Goal: Information Seeking & Learning: Compare options

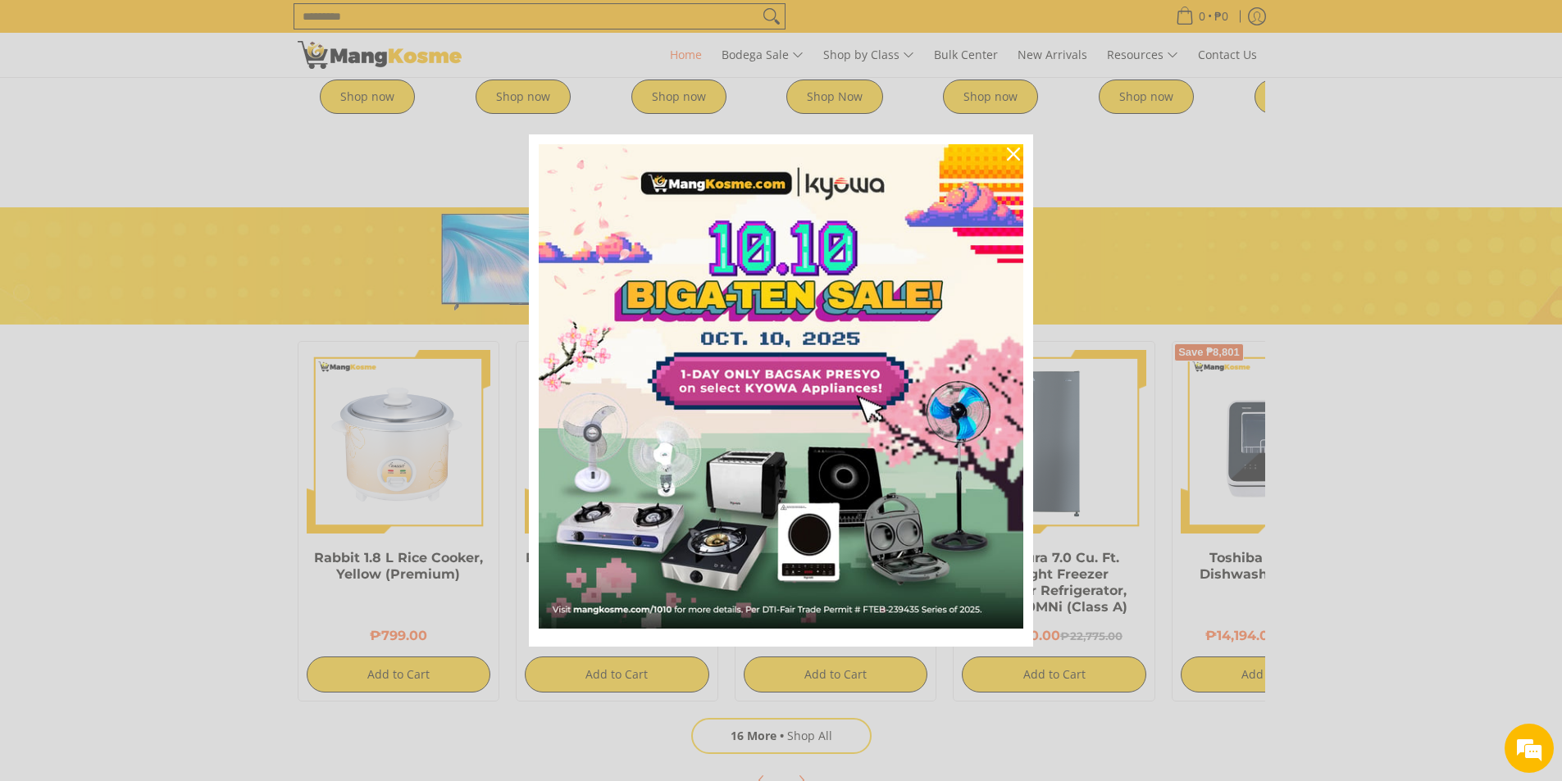
scroll to position [1066, 0]
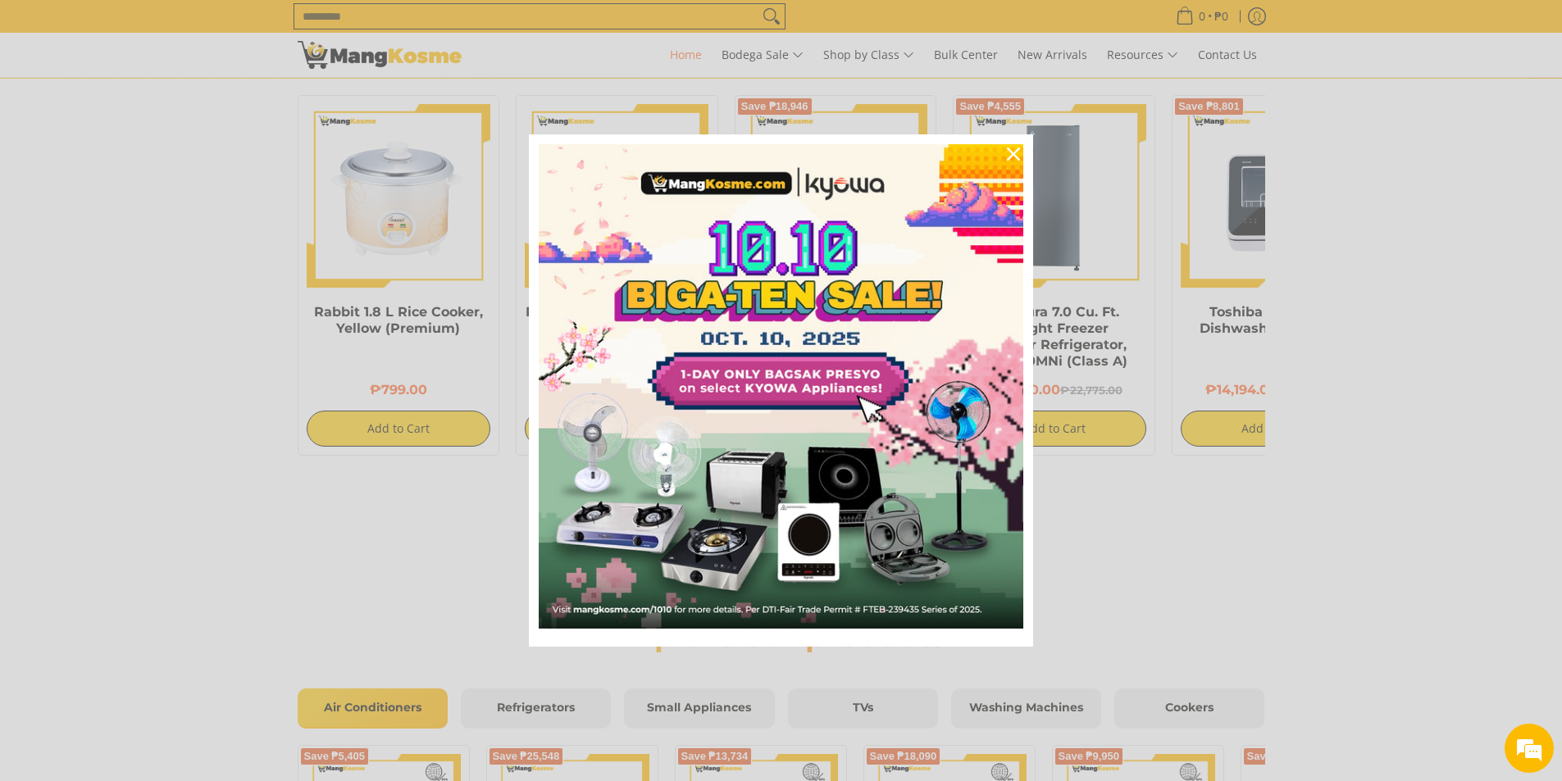
click at [1164, 576] on div "Marketing offer form" at bounding box center [781, 390] width 1562 height 781
click at [1022, 159] on div "Close" at bounding box center [1013, 154] width 26 height 26
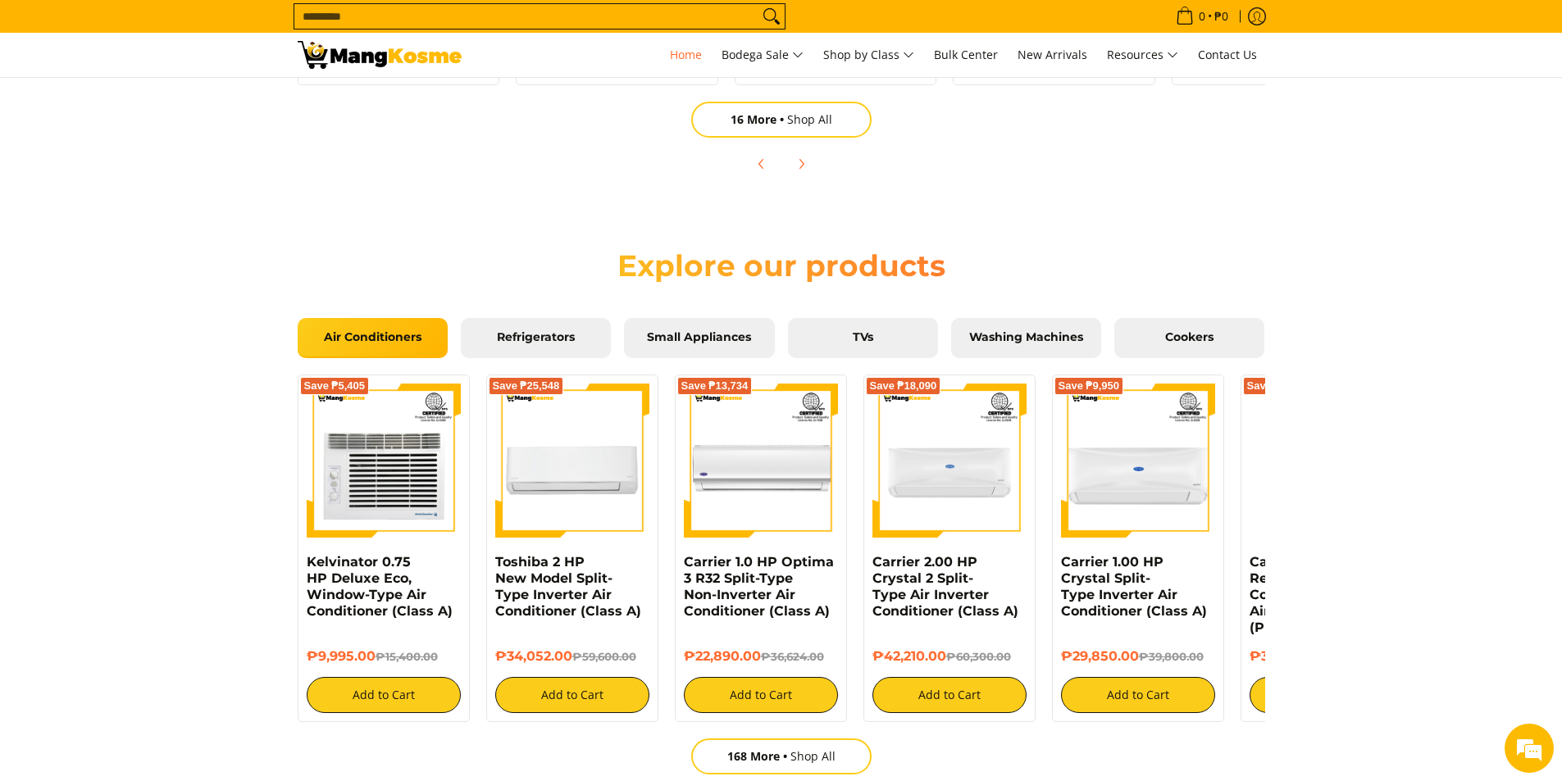
scroll to position [1230, 0]
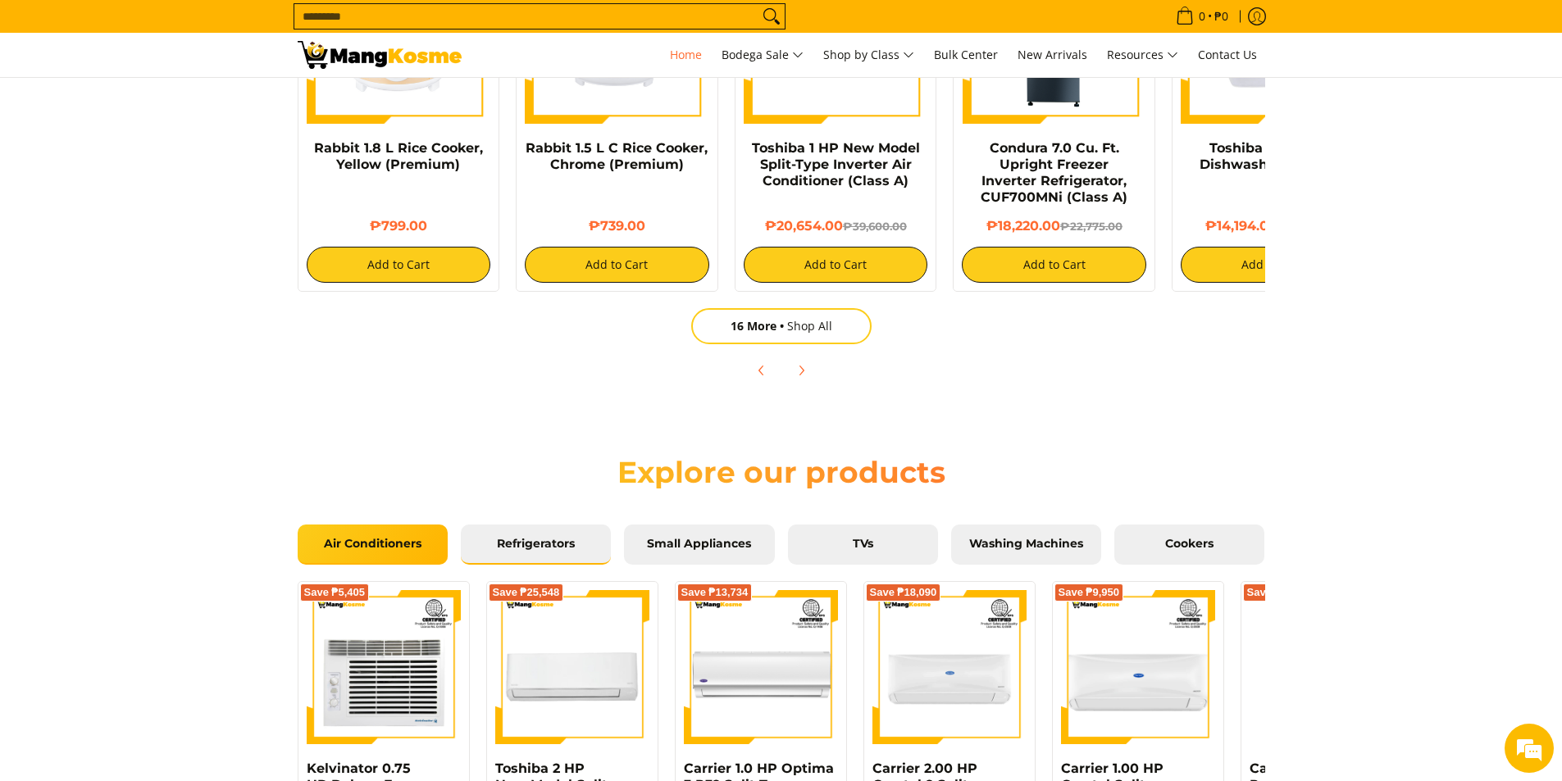
click at [542, 544] on span "Refrigerators" at bounding box center [535, 544] width 125 height 15
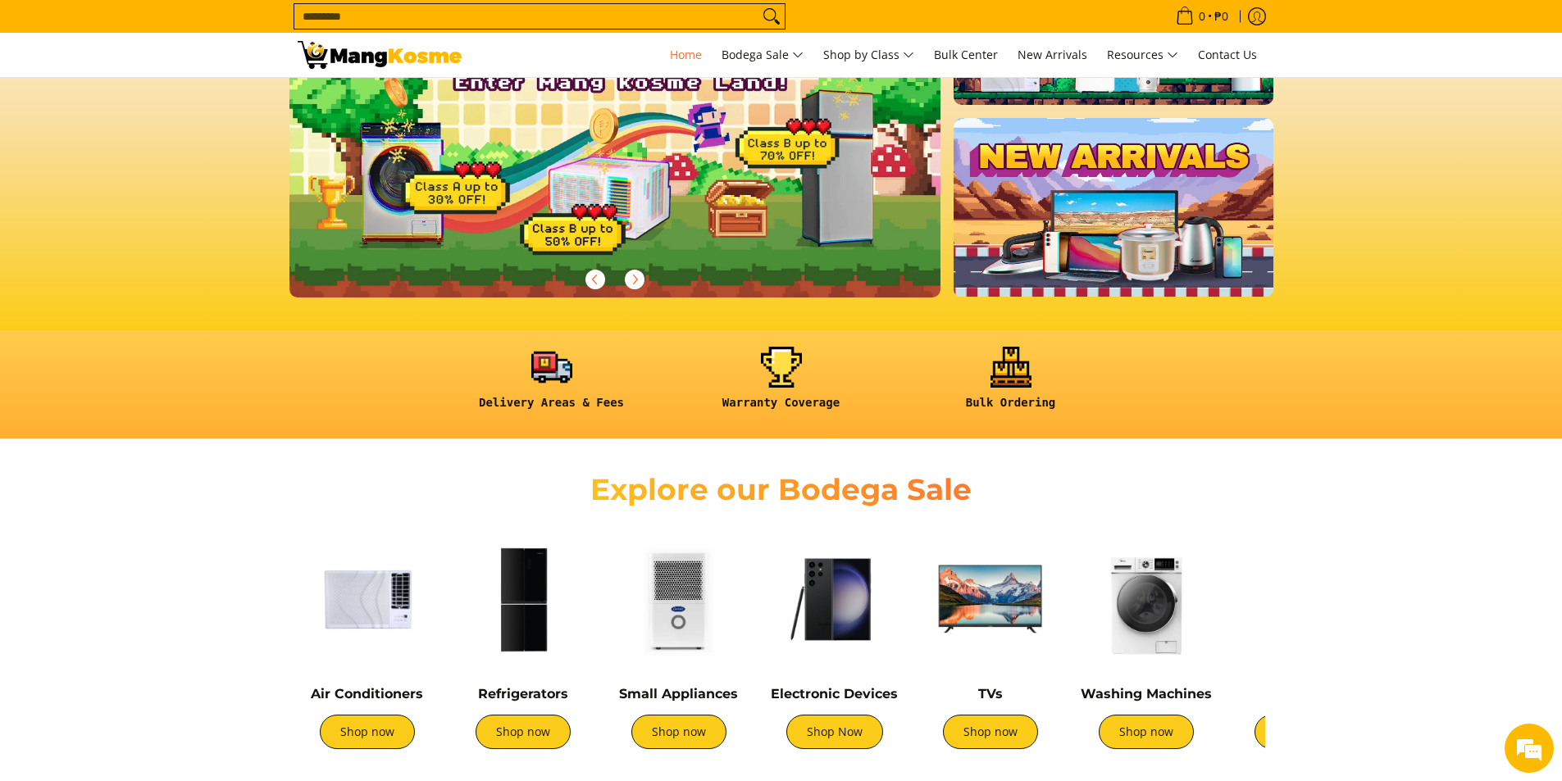
scroll to position [164, 0]
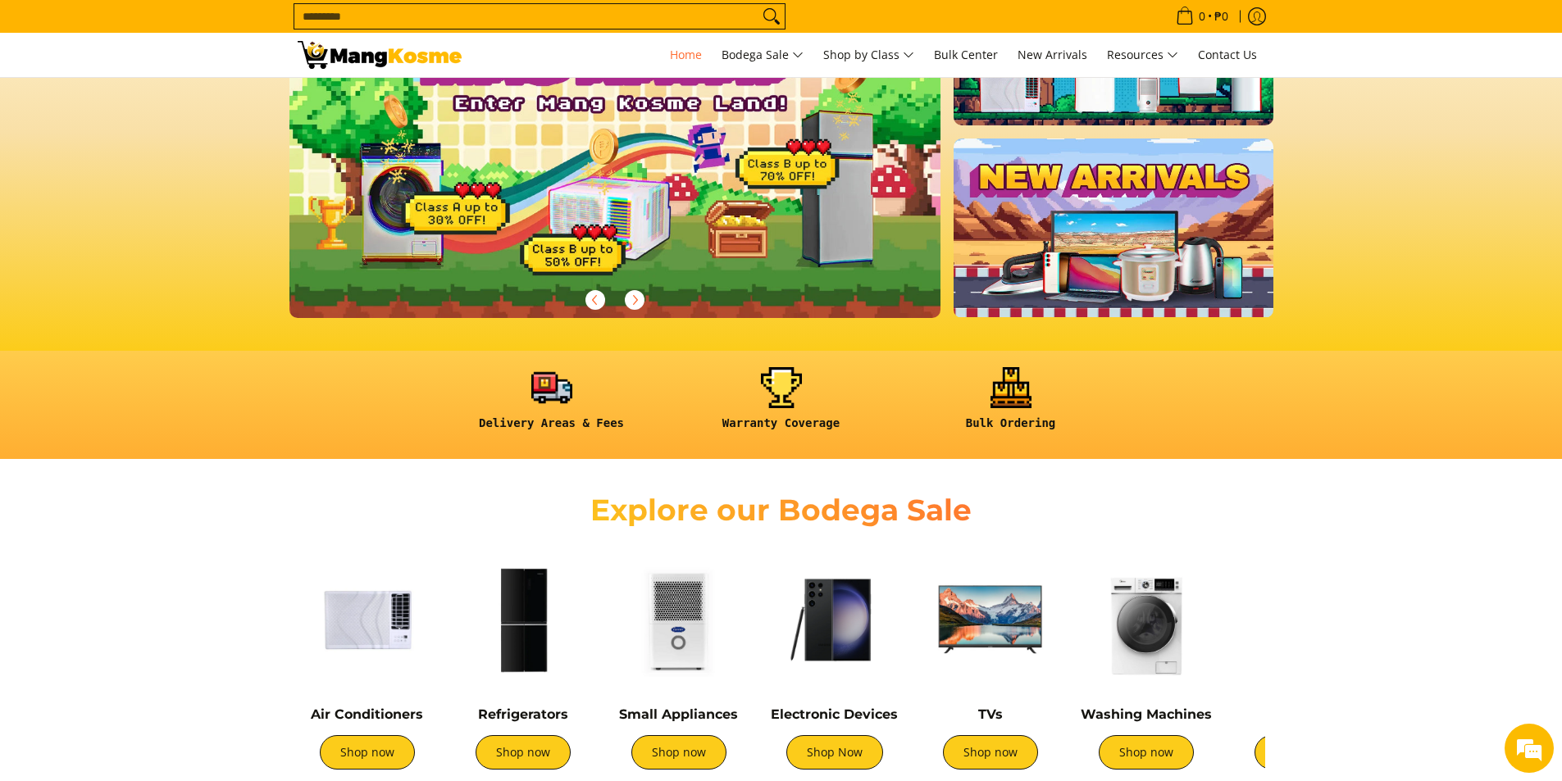
click at [528, 644] on img at bounding box center [522, 619] width 139 height 139
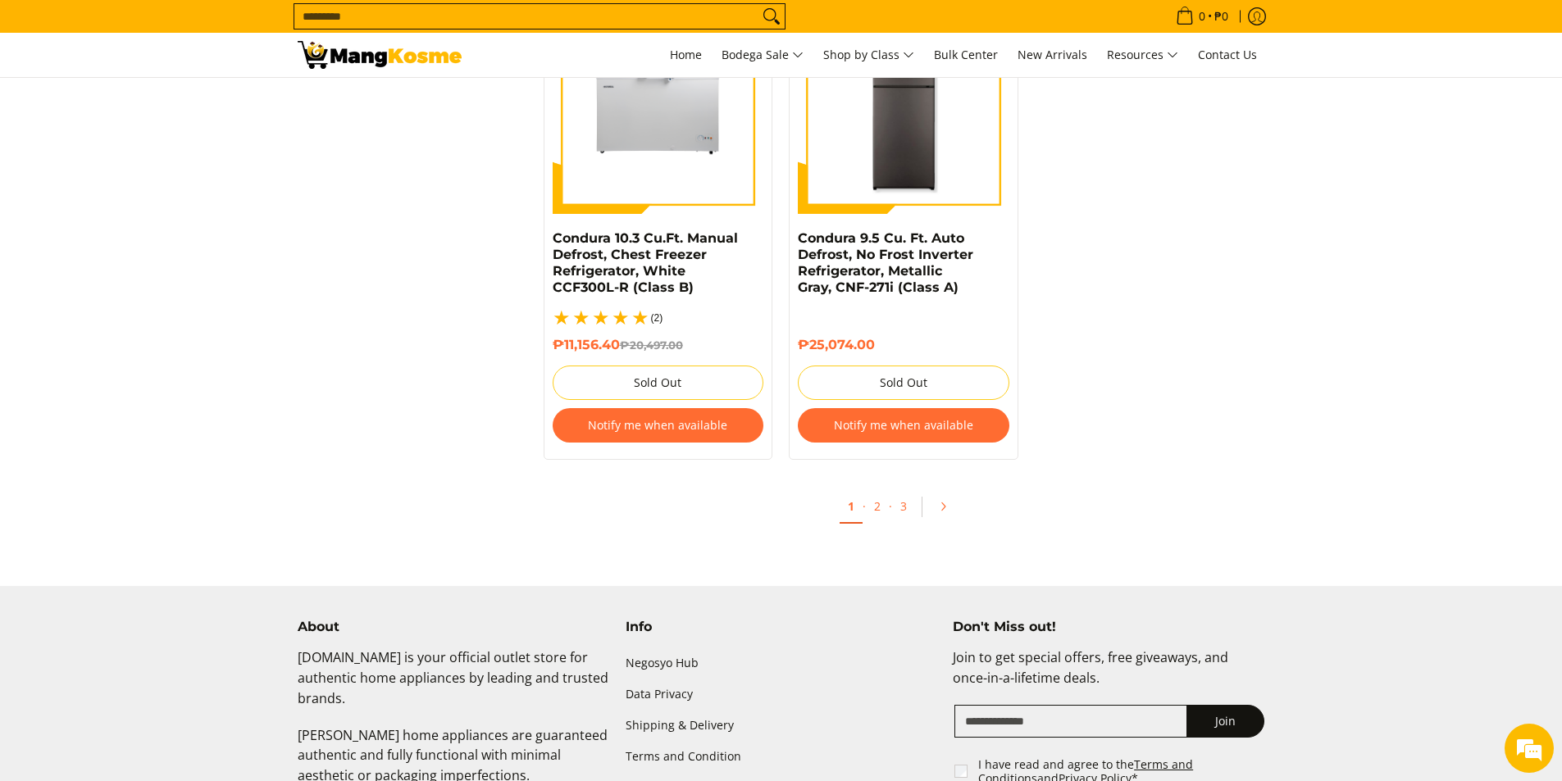
scroll to position [3526, 0]
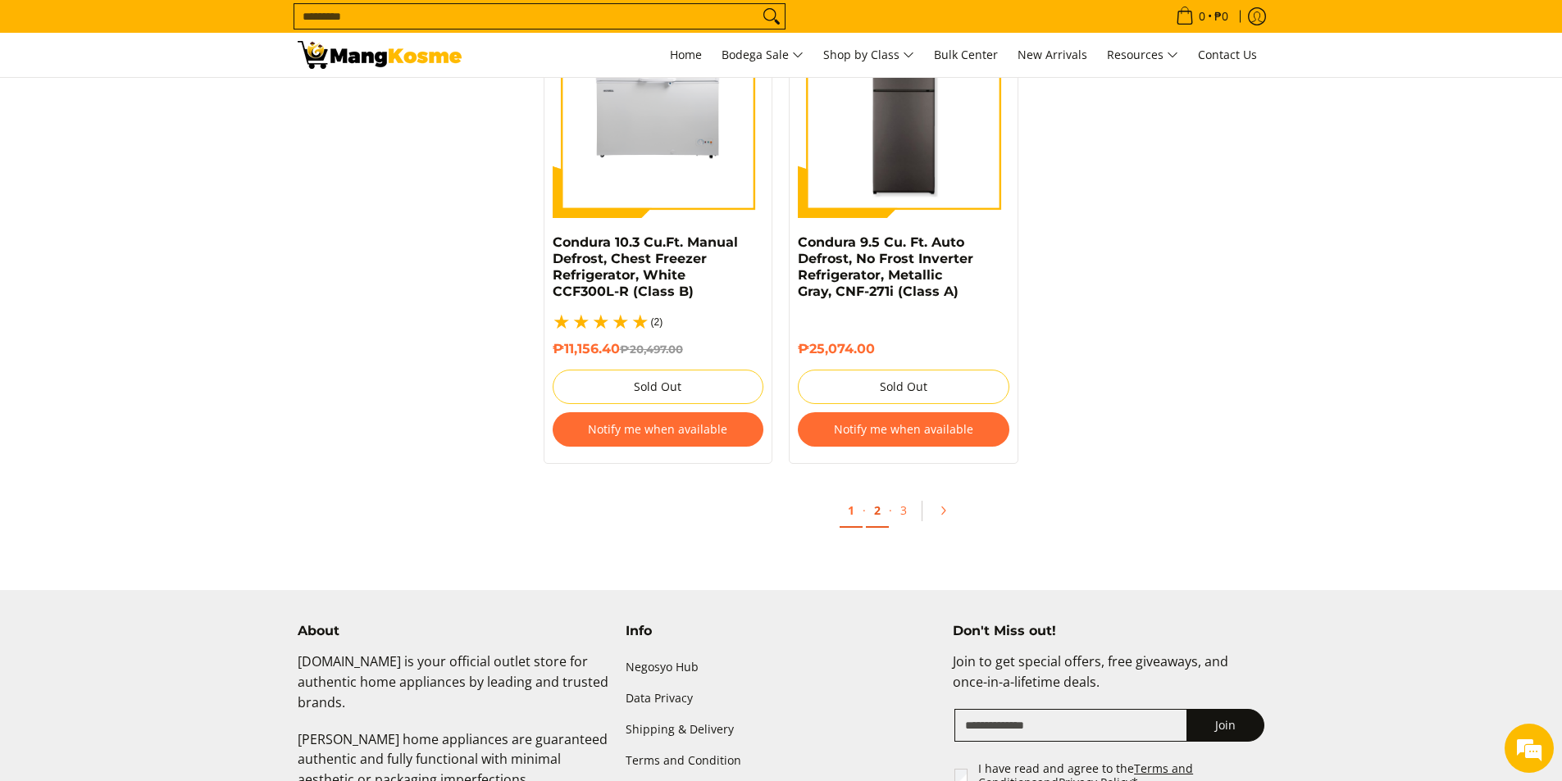
click at [869, 495] on link "2" at bounding box center [877, 511] width 23 height 34
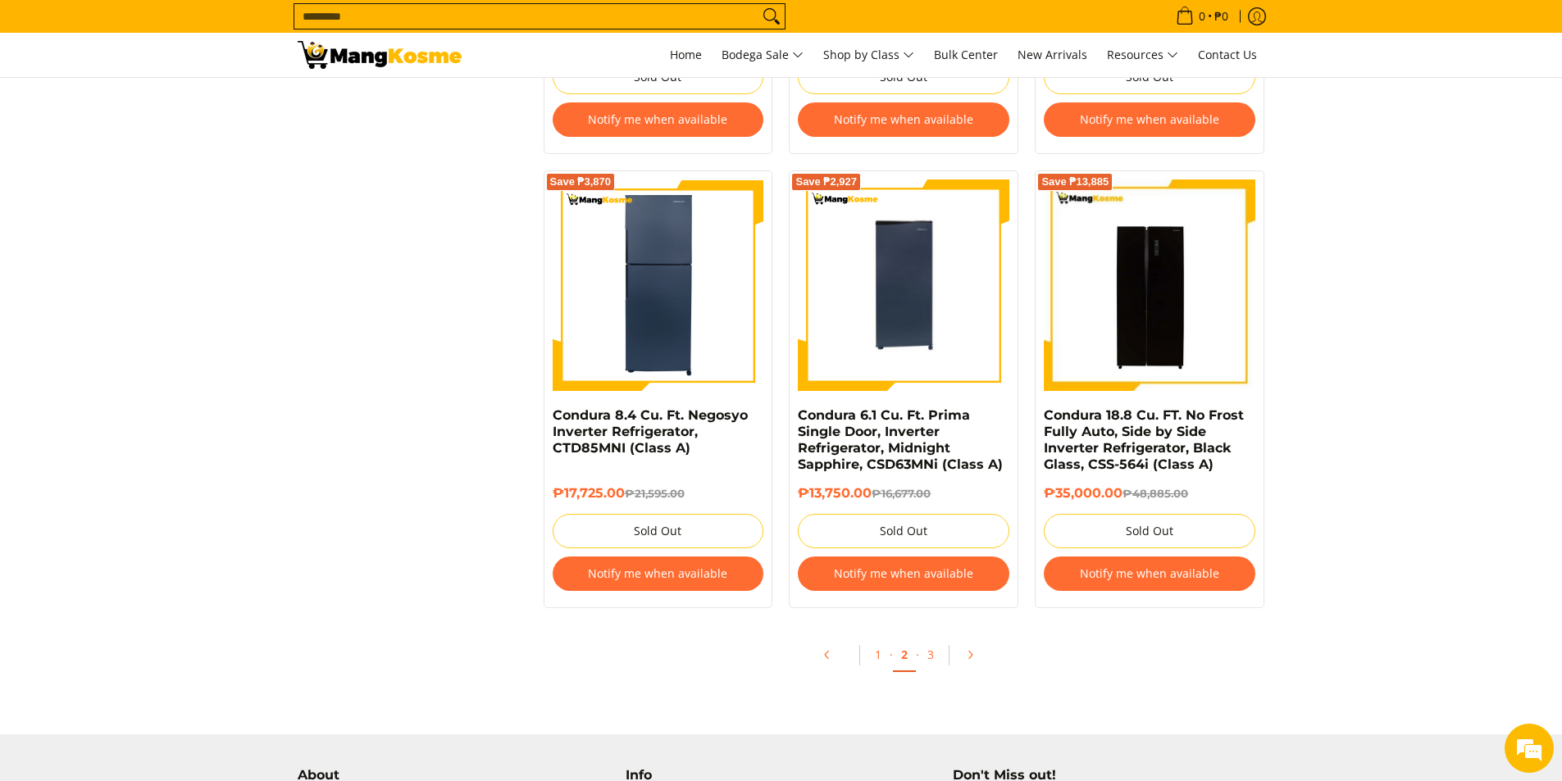
scroll to position [3362, 0]
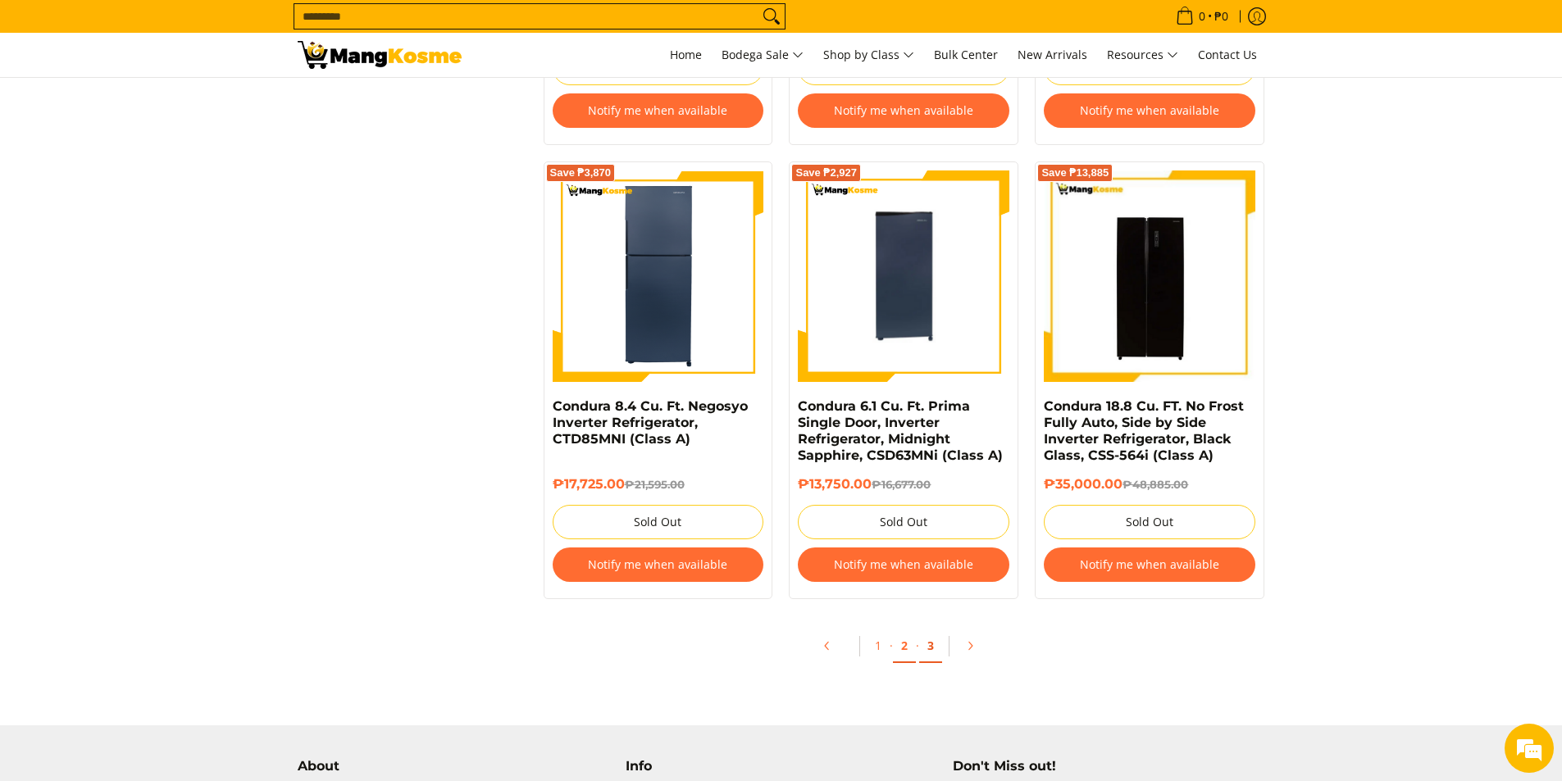
click at [939, 653] on link "3" at bounding box center [930, 647] width 23 height 34
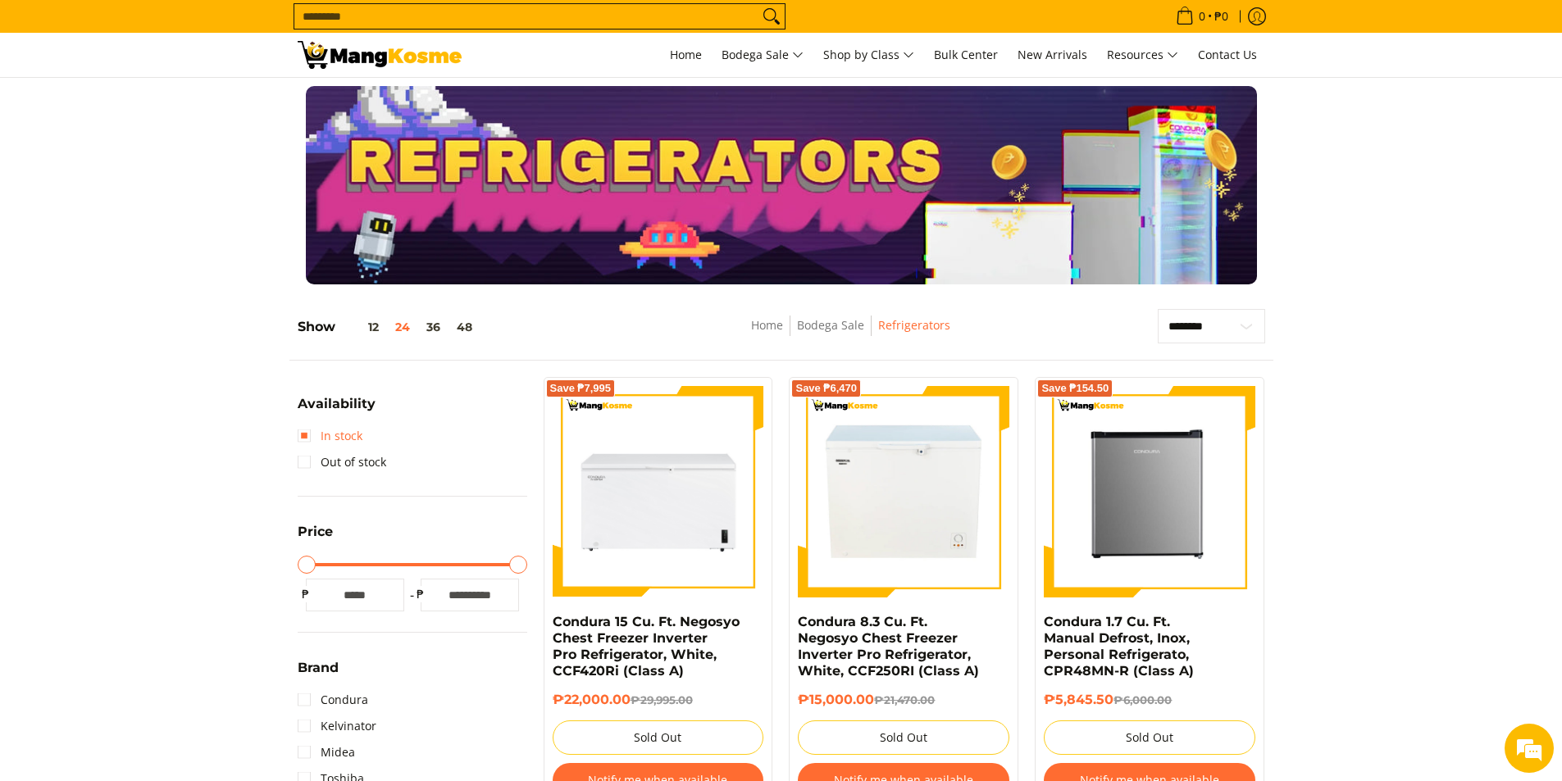
click at [324, 439] on link "In stock" at bounding box center [330, 436] width 65 height 26
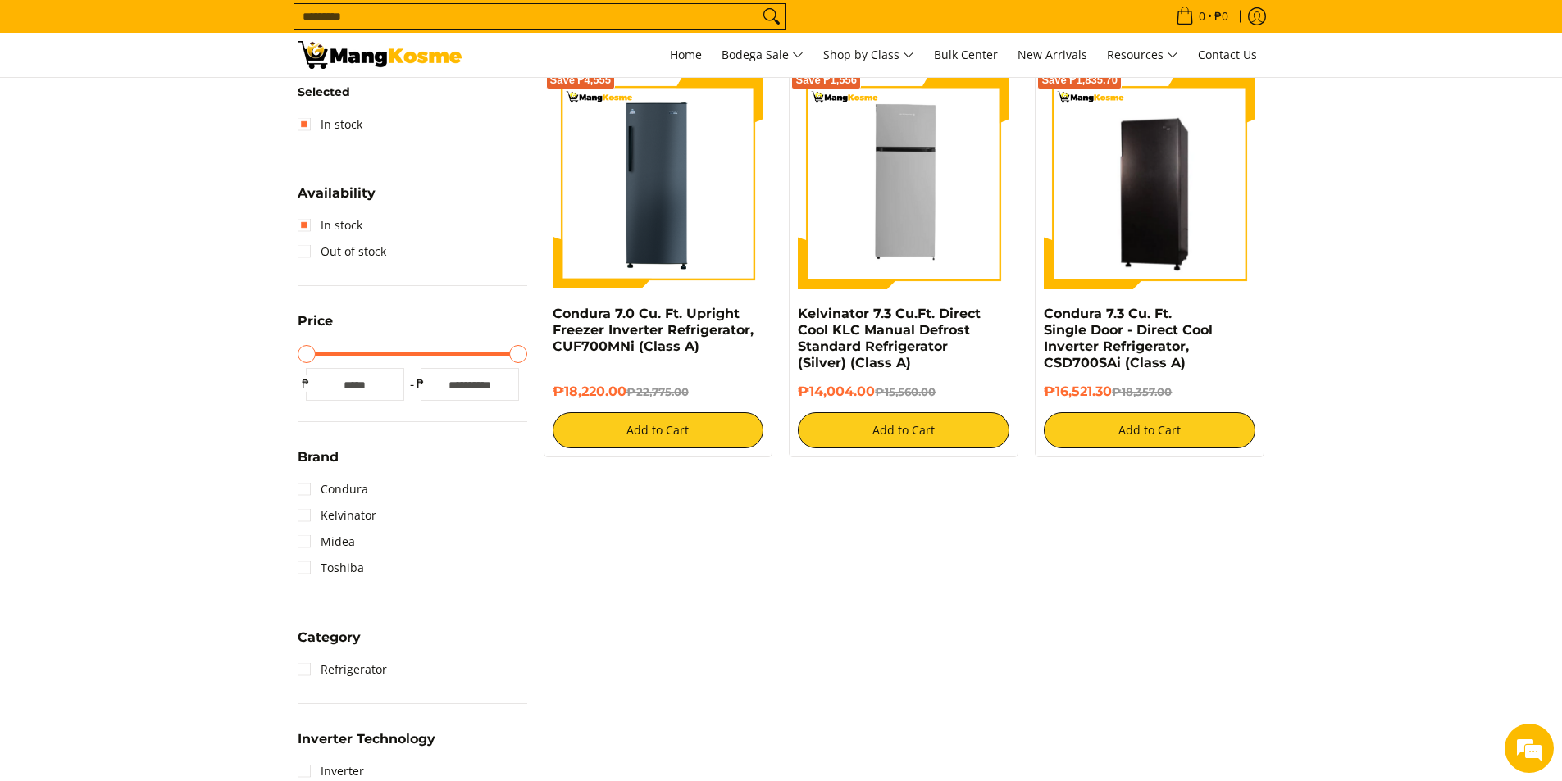
scroll to position [313, 0]
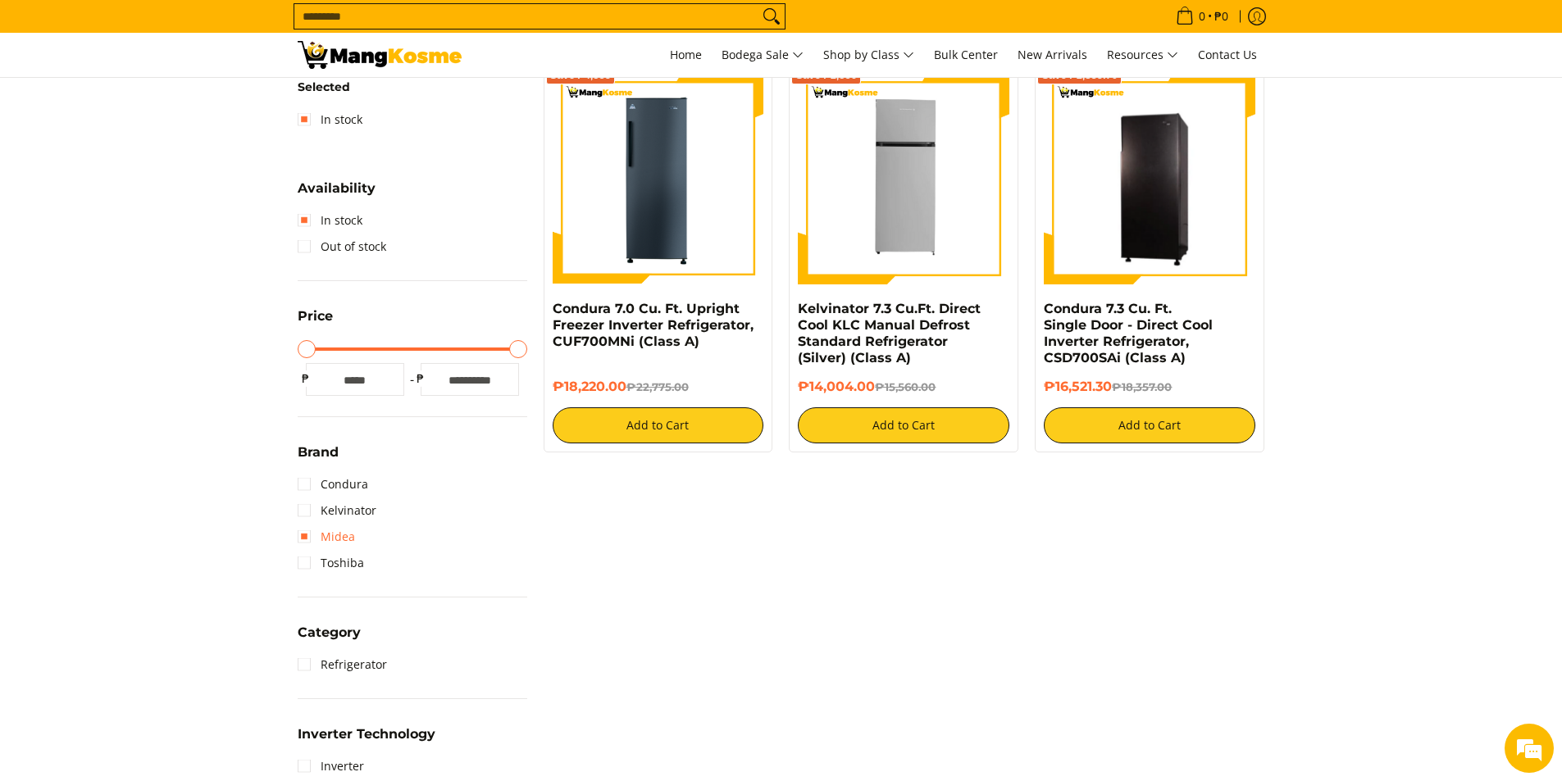
click at [313, 539] on link "Midea" at bounding box center [326, 537] width 57 height 26
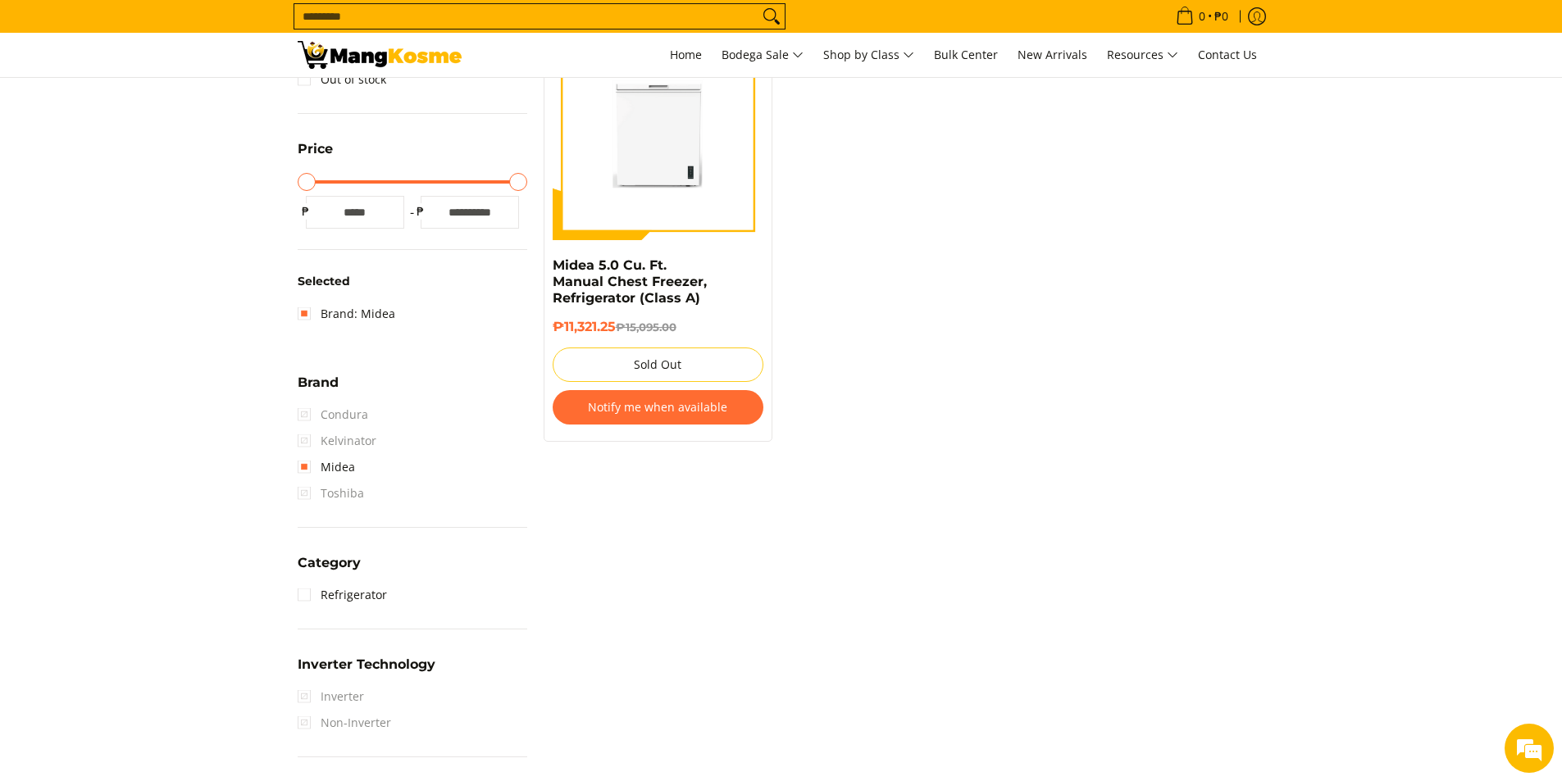
scroll to position [328, 0]
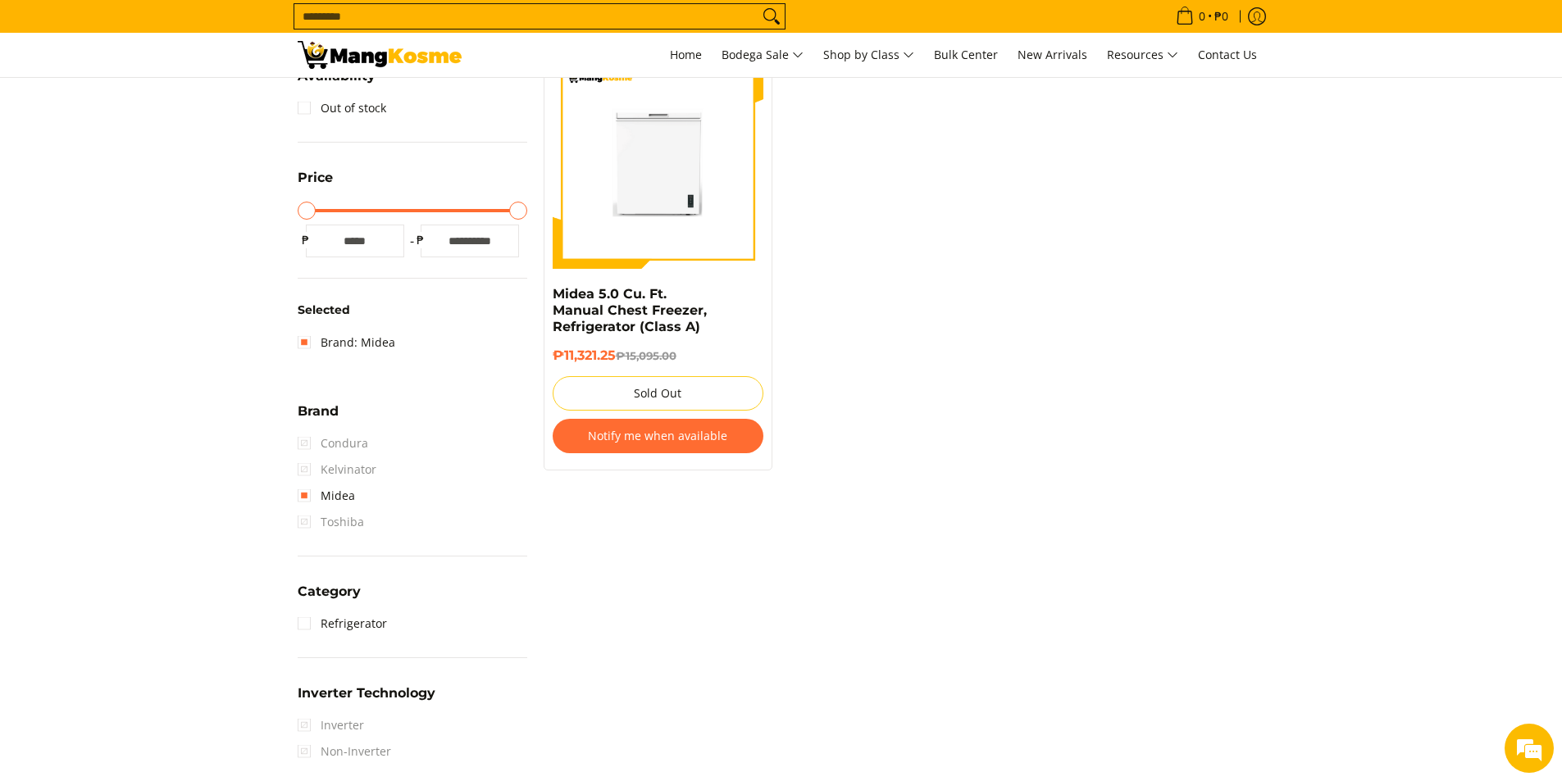
click at [321, 521] on span "Toshiba" at bounding box center [331, 522] width 66 height 26
click at [302, 521] on span "Toshiba" at bounding box center [331, 522] width 66 height 26
click at [321, 505] on link "Midea" at bounding box center [326, 496] width 57 height 26
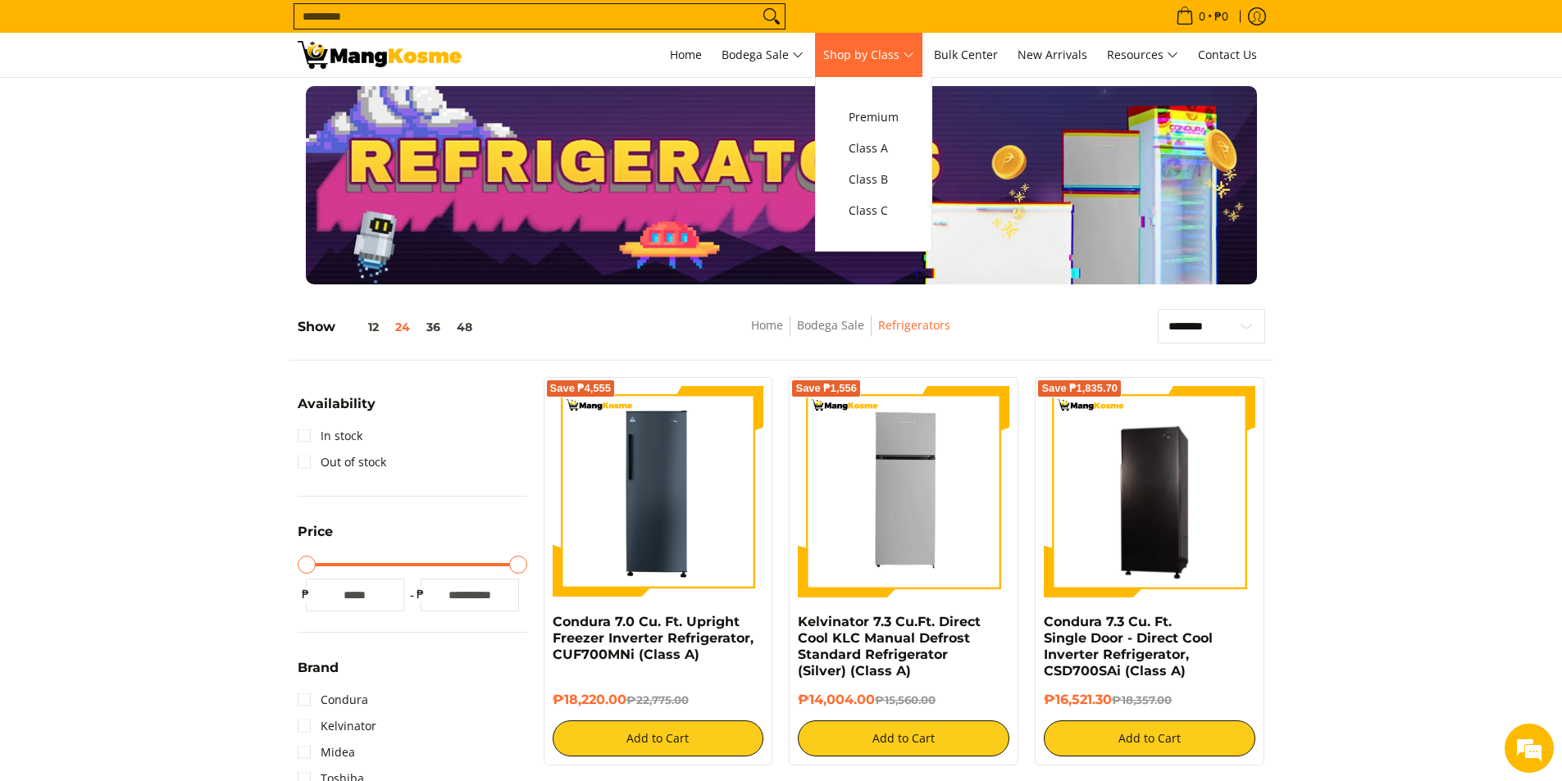
click at [893, 63] on span "Shop by Class" at bounding box center [868, 55] width 91 height 20
click at [872, 218] on span "Class C" at bounding box center [874, 211] width 50 height 20
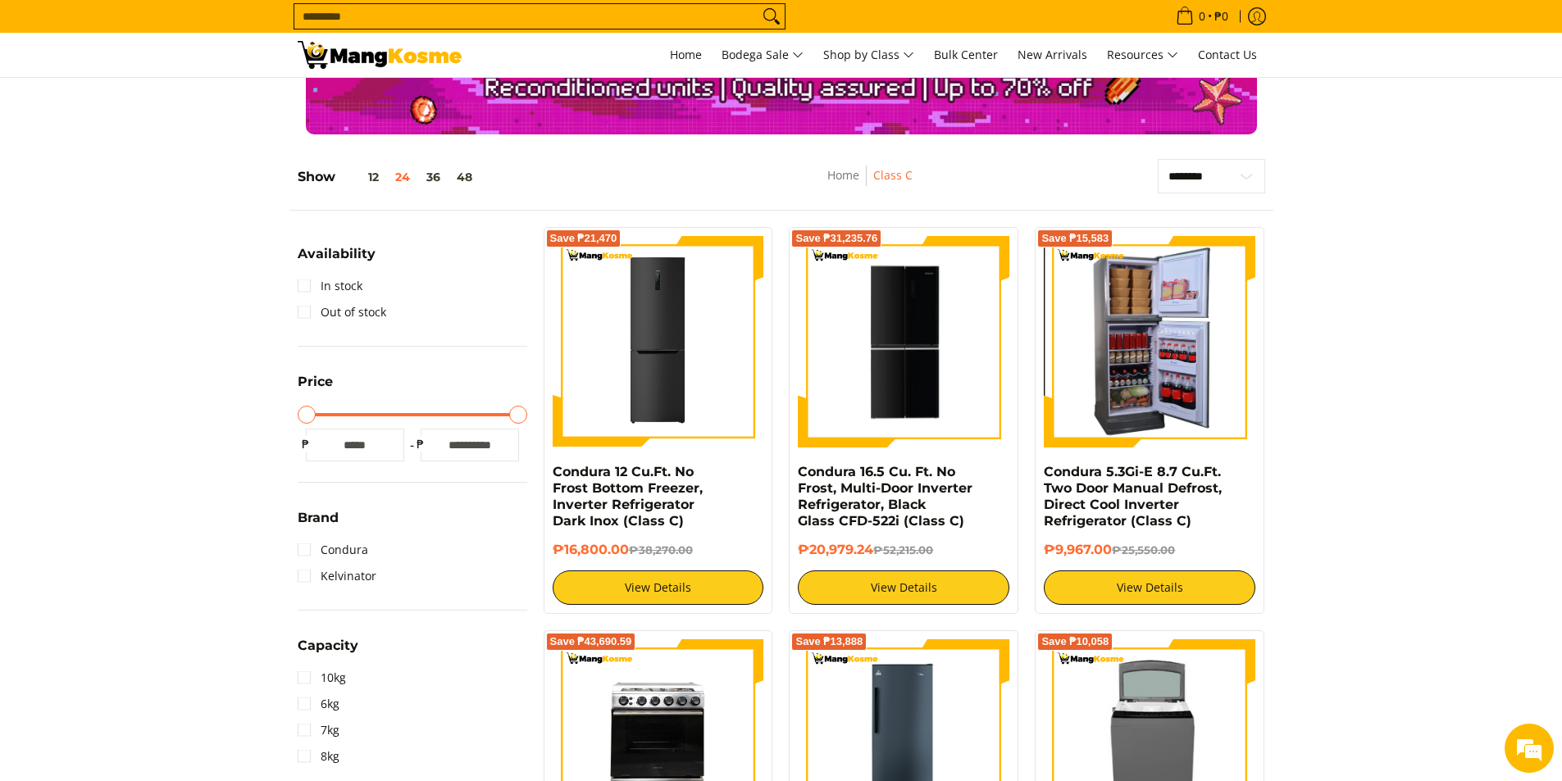
scroll to position [164, 0]
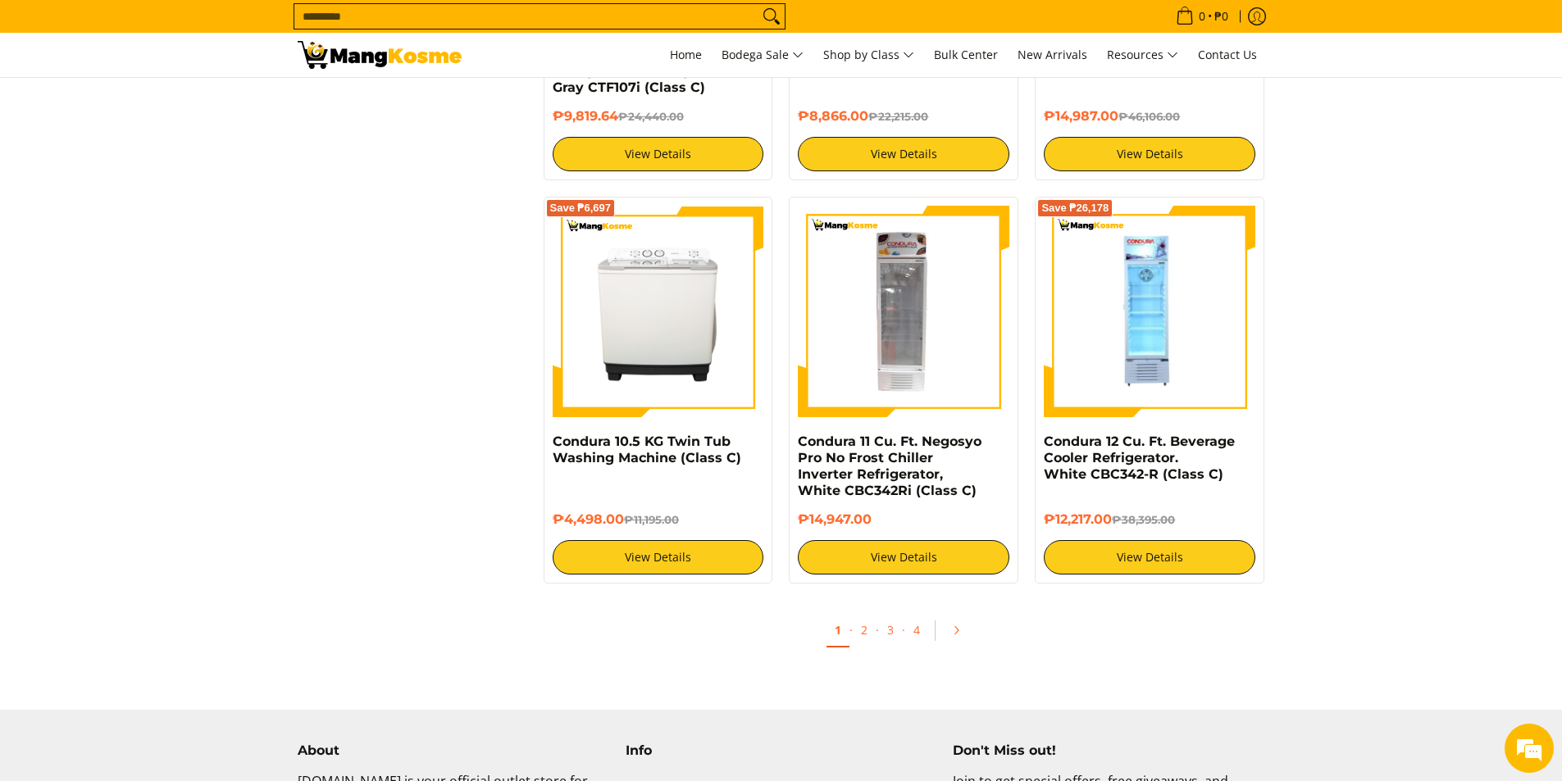
scroll to position [3034, 0]
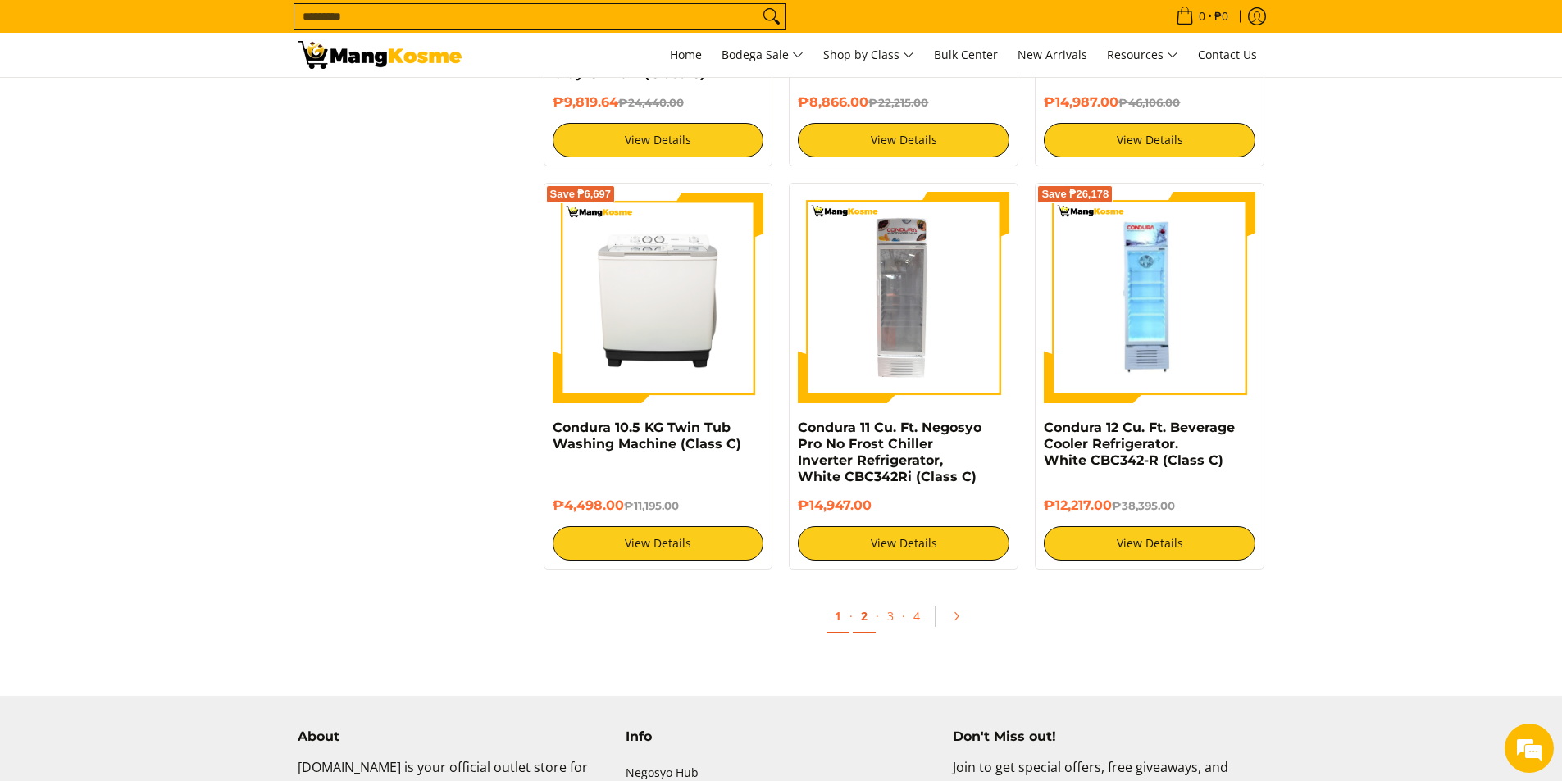
click at [866, 606] on link "2" at bounding box center [864, 617] width 23 height 34
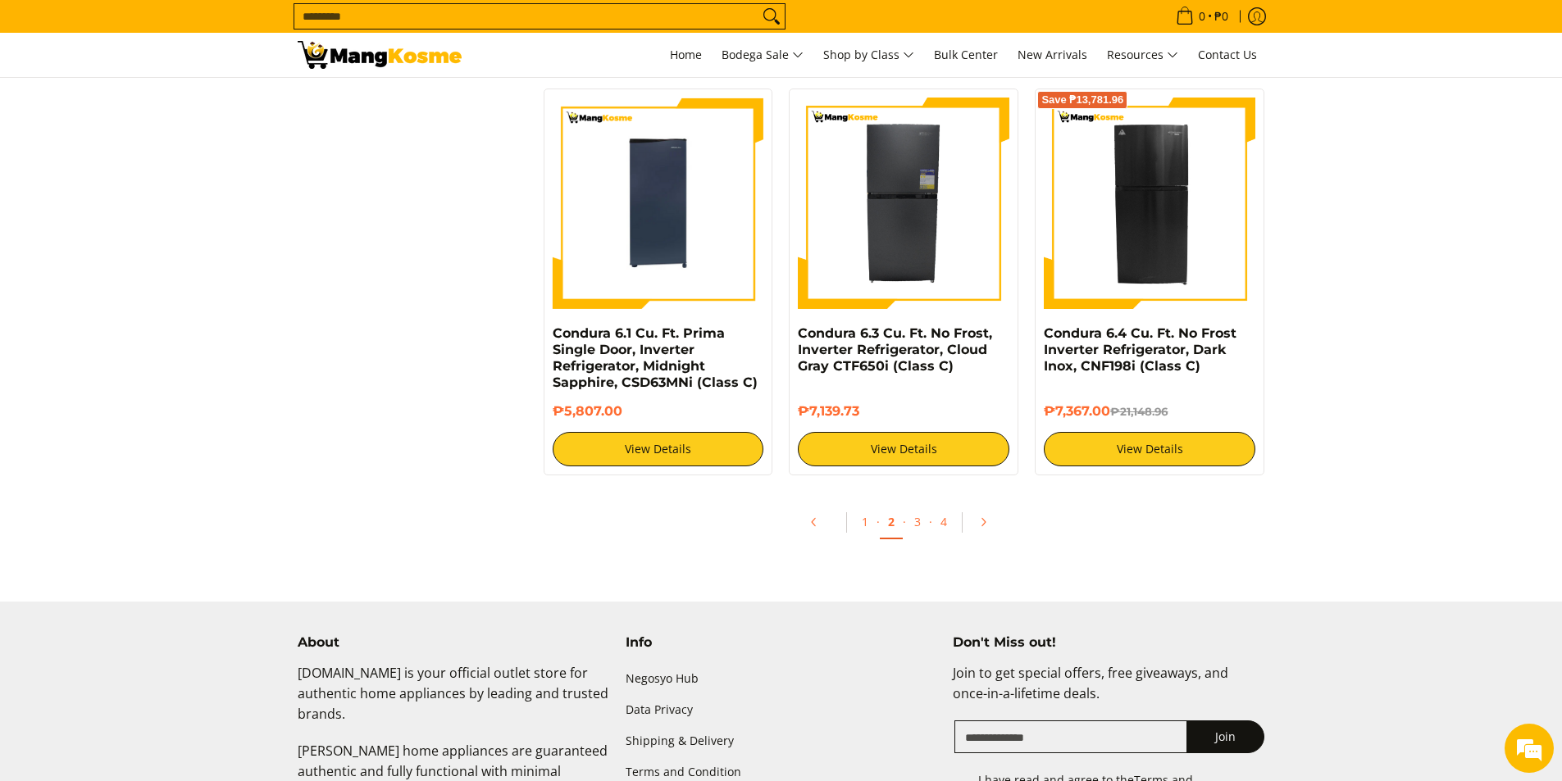
scroll to position [3362, 0]
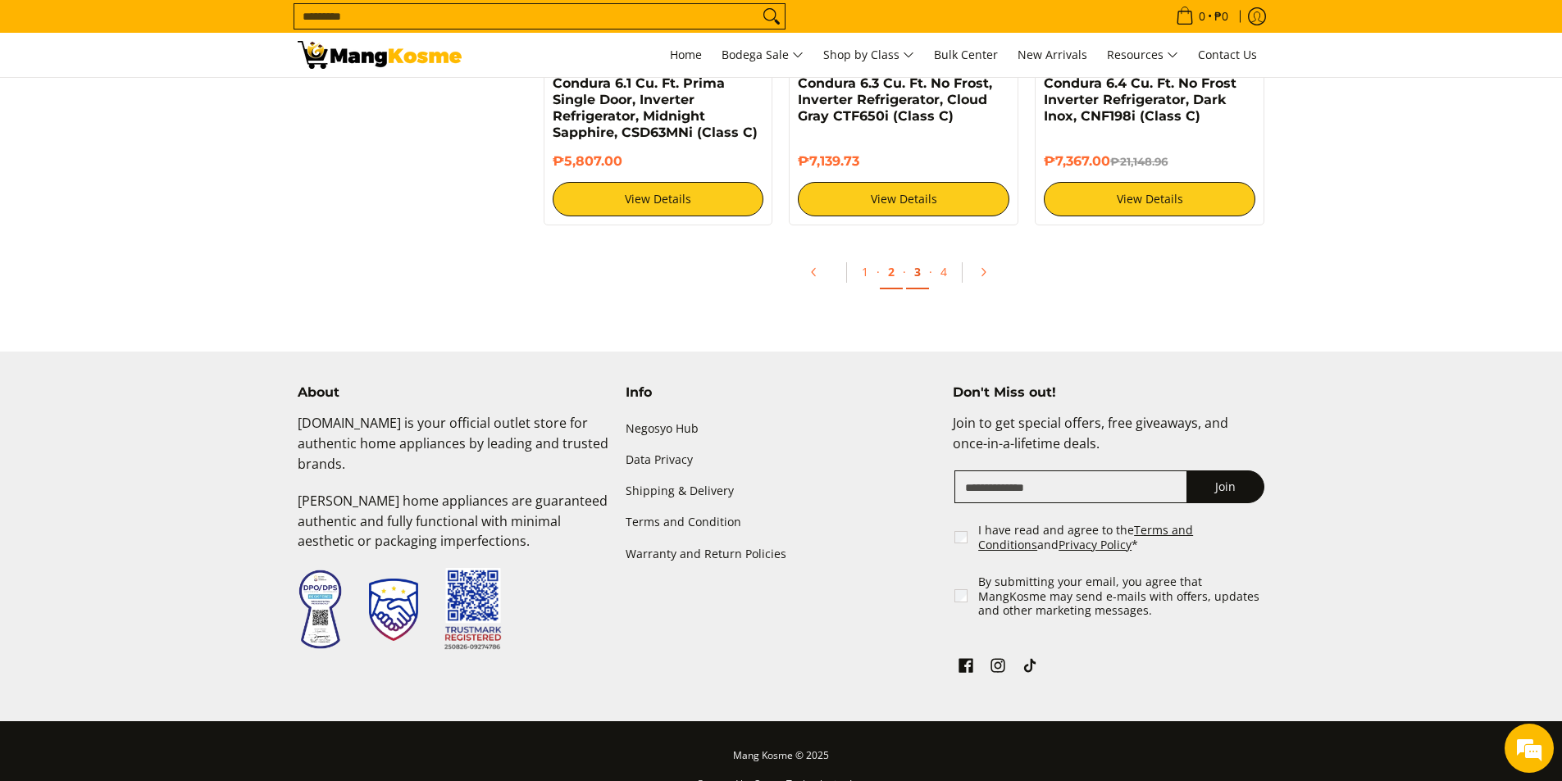
click at [913, 257] on link "3" at bounding box center [917, 273] width 23 height 34
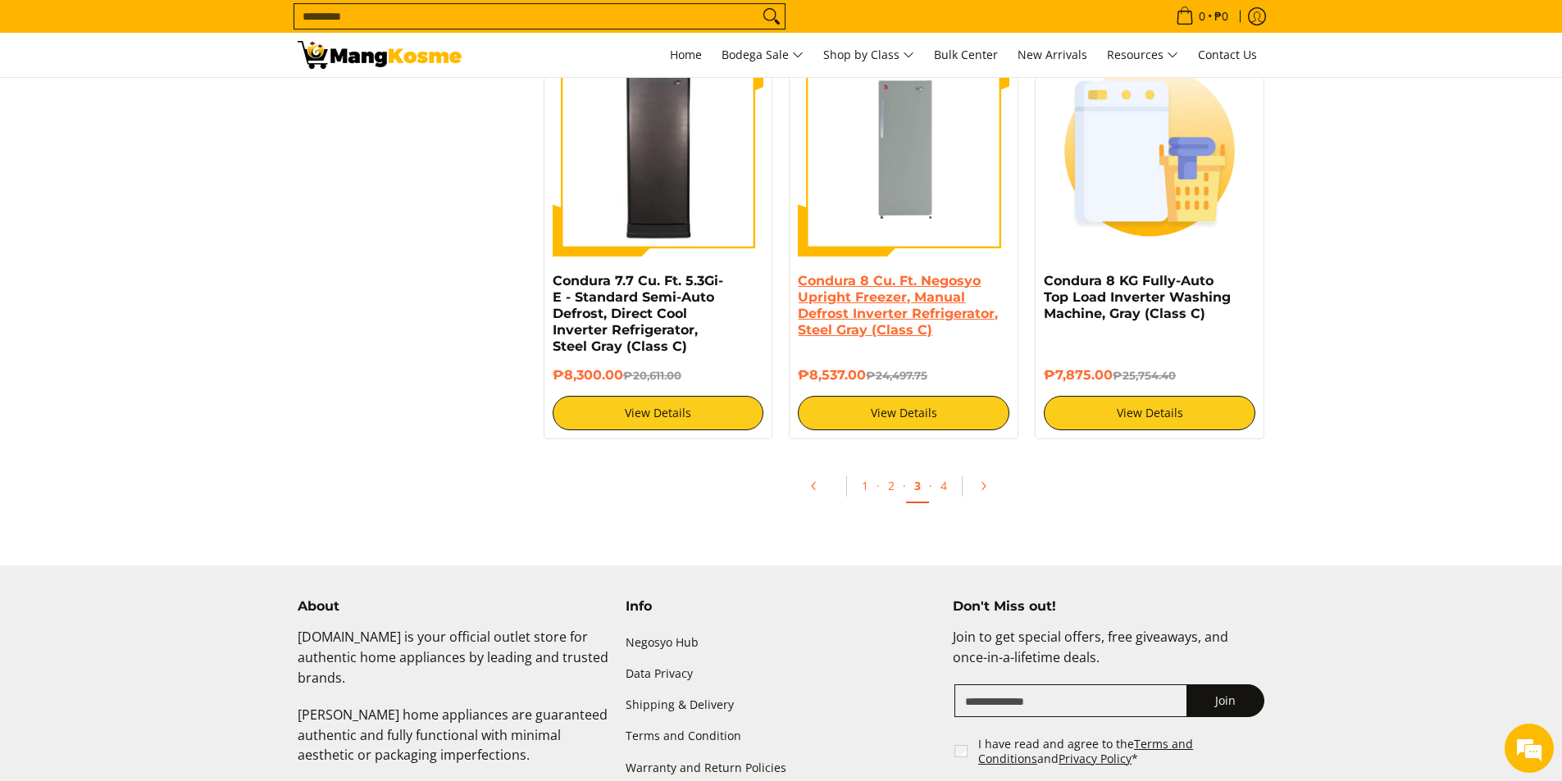
scroll to position [3116, 0]
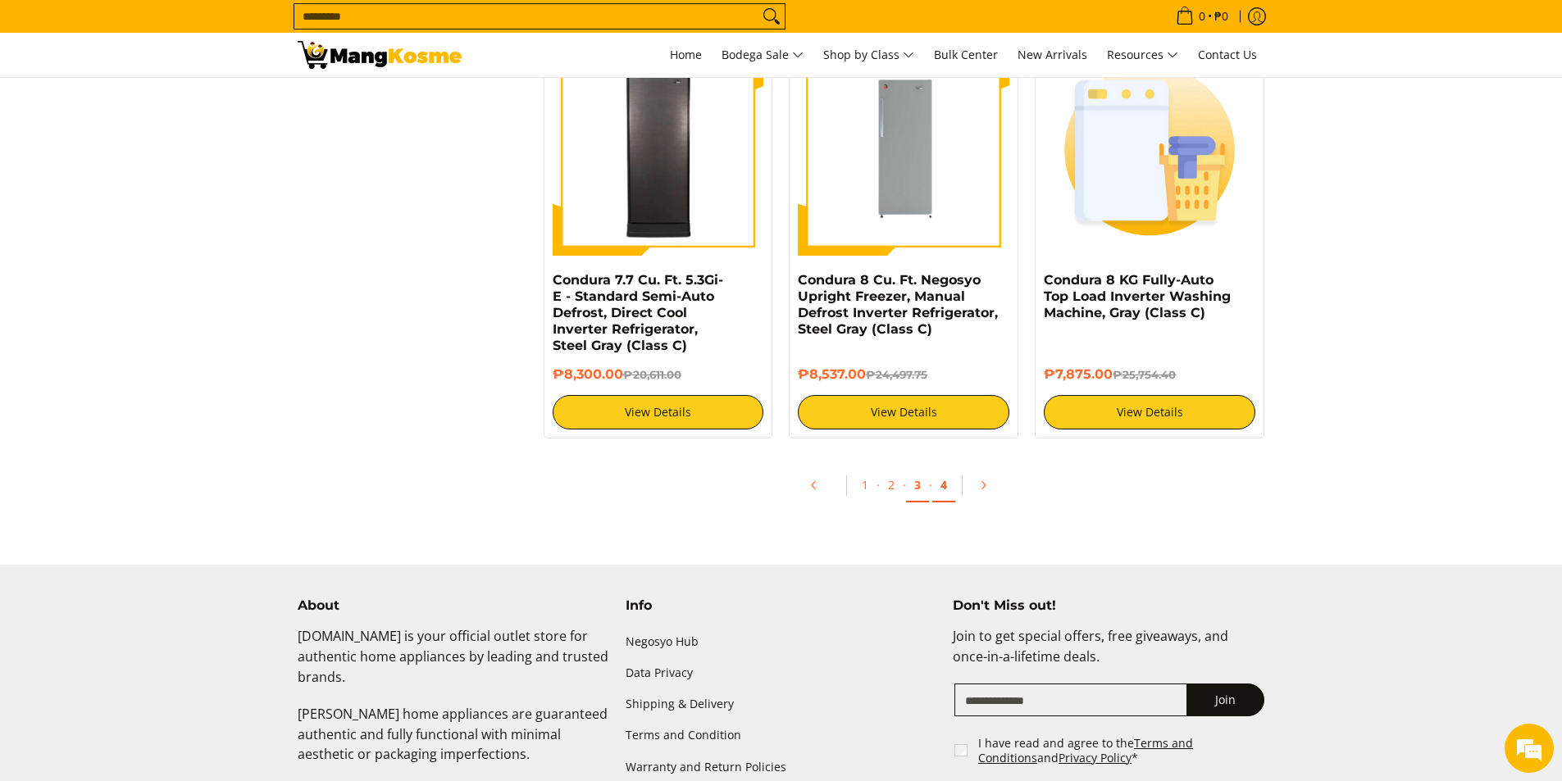
click at [947, 490] on link "4" at bounding box center [943, 486] width 23 height 34
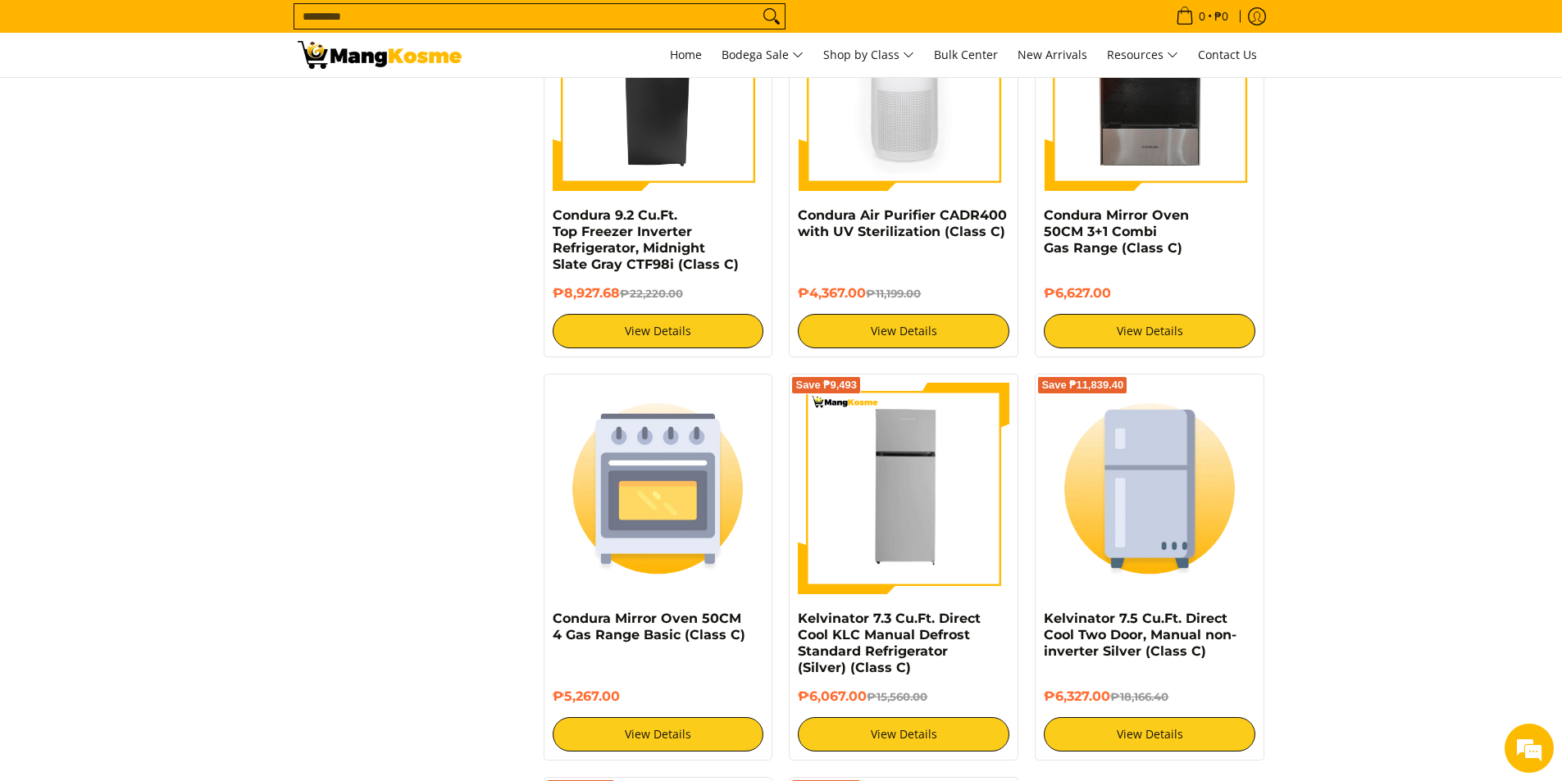
scroll to position [2378, 0]
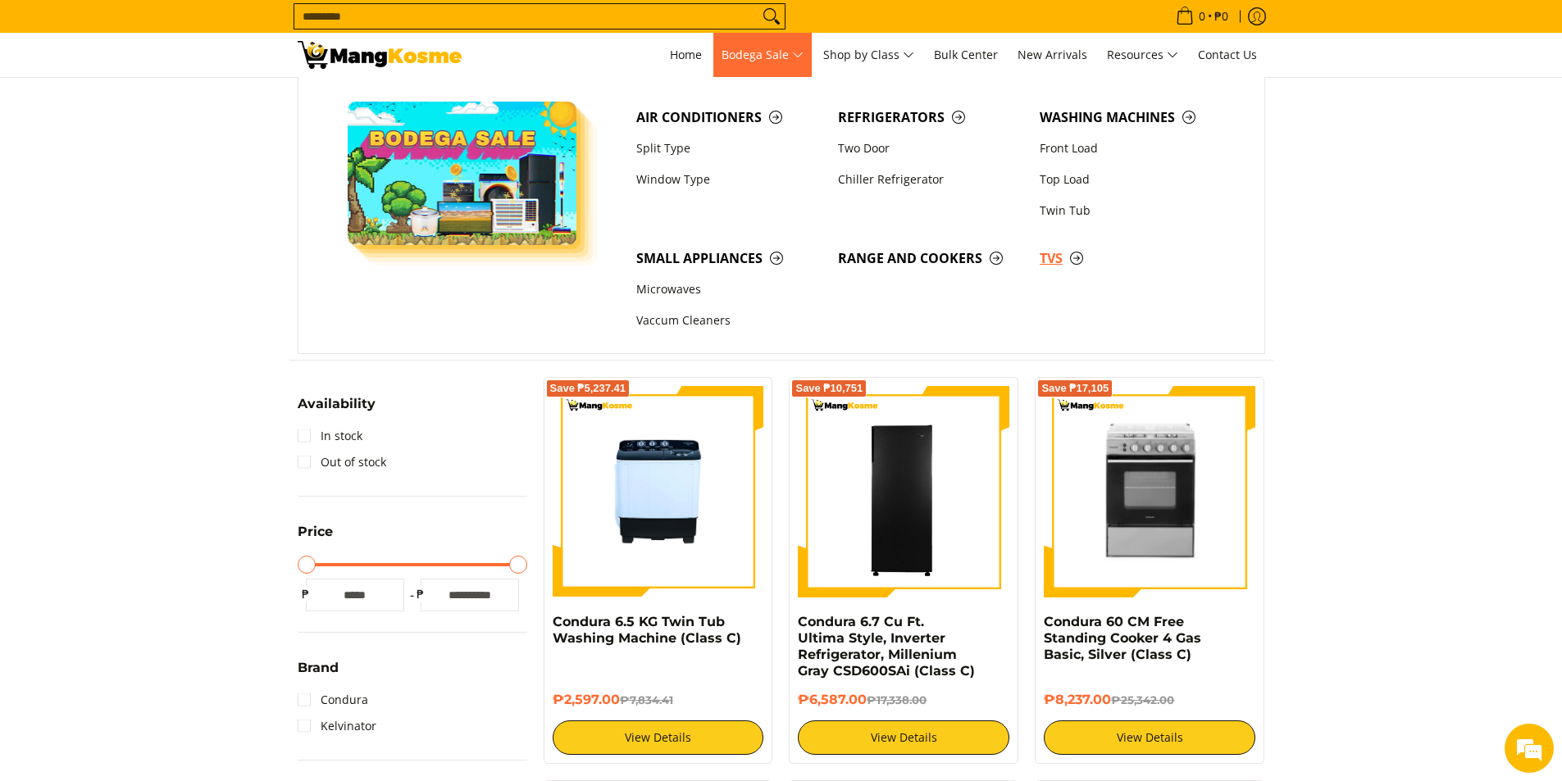
click at [1038, 260] on link "TVs" at bounding box center [1132, 258] width 202 height 31
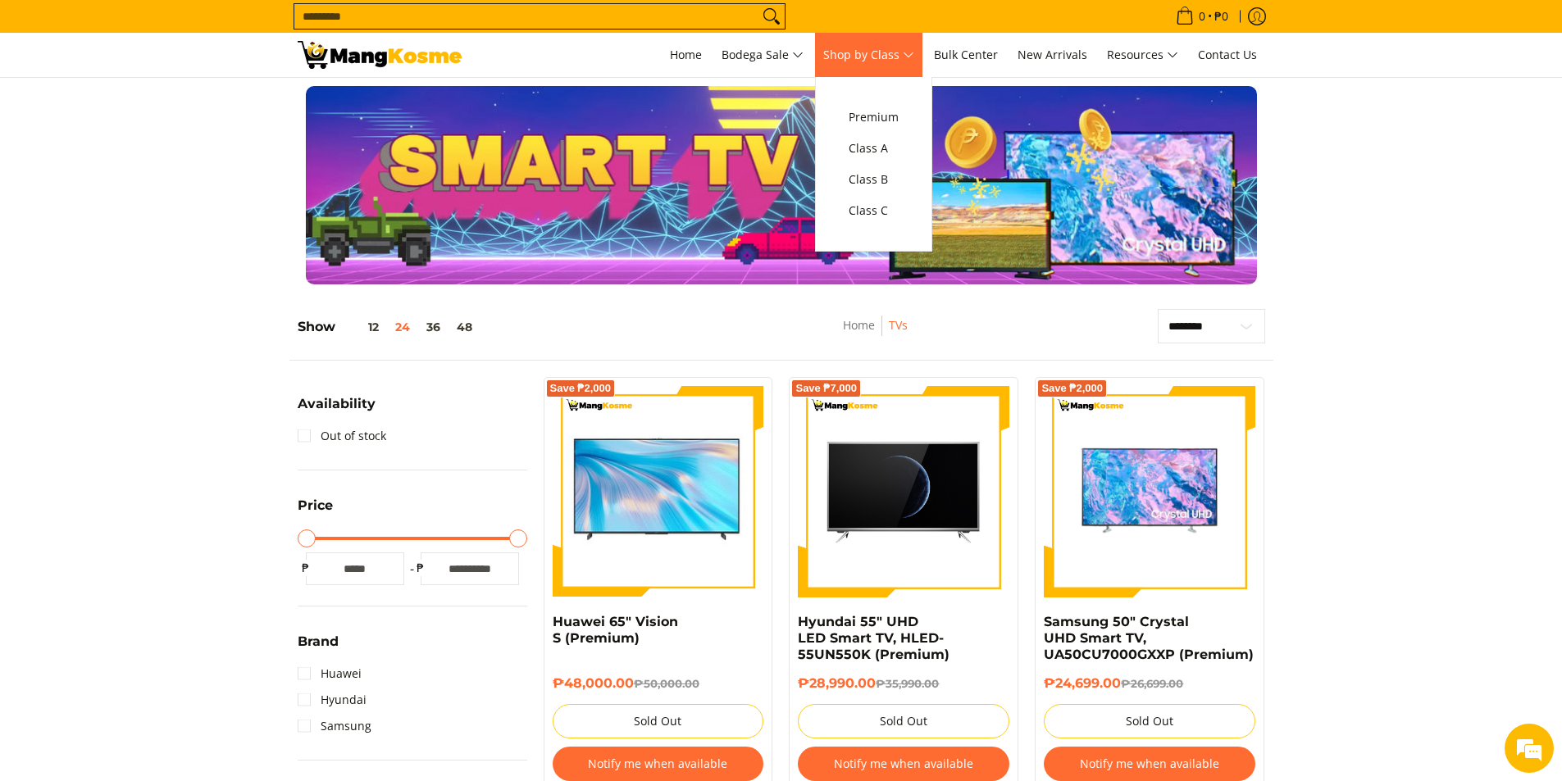
click at [909, 54] on span "Shop by Class" at bounding box center [868, 55] width 91 height 20
click at [871, 212] on span "Class C" at bounding box center [874, 211] width 50 height 20
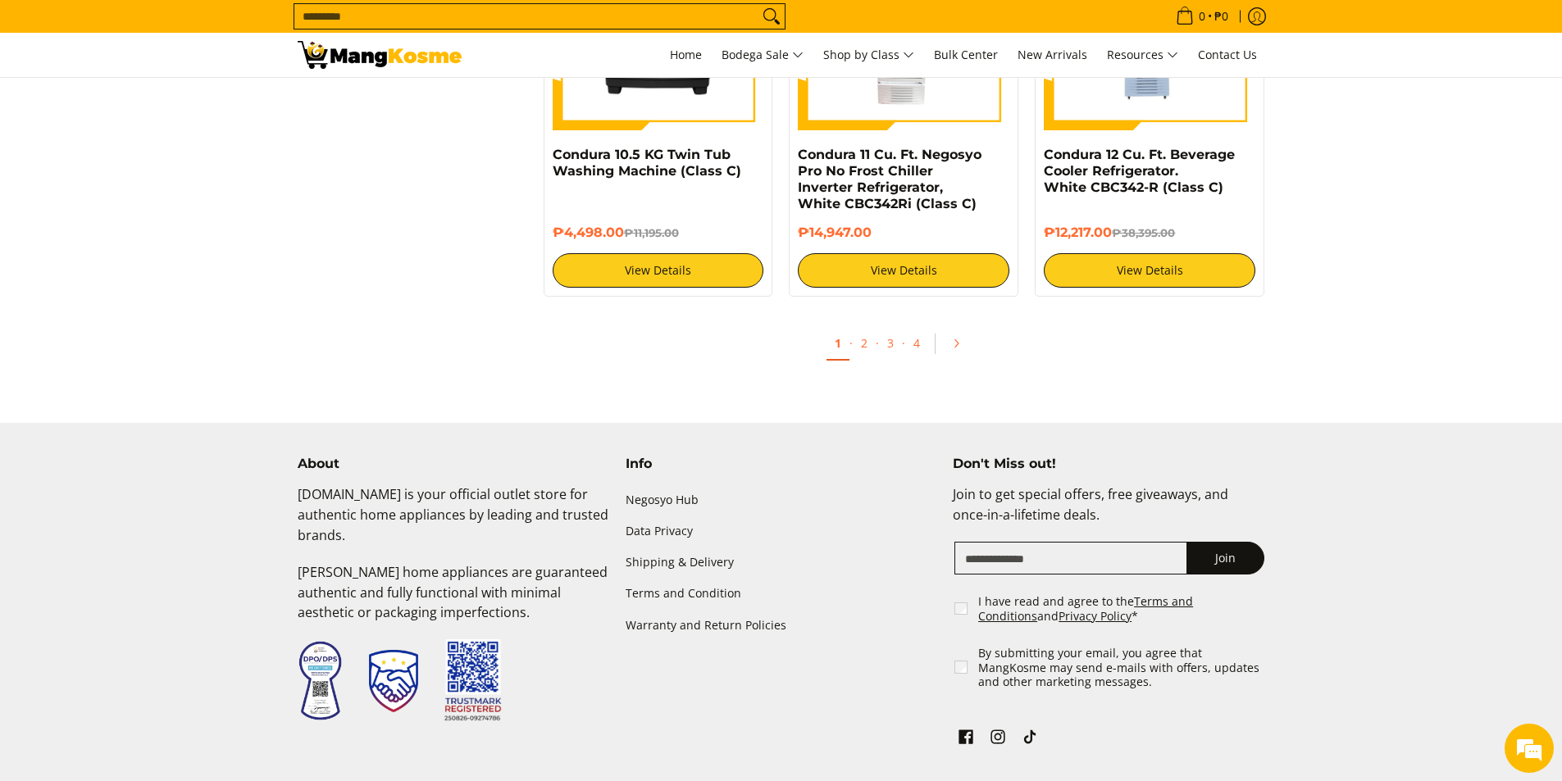
scroll to position [3362, 0]
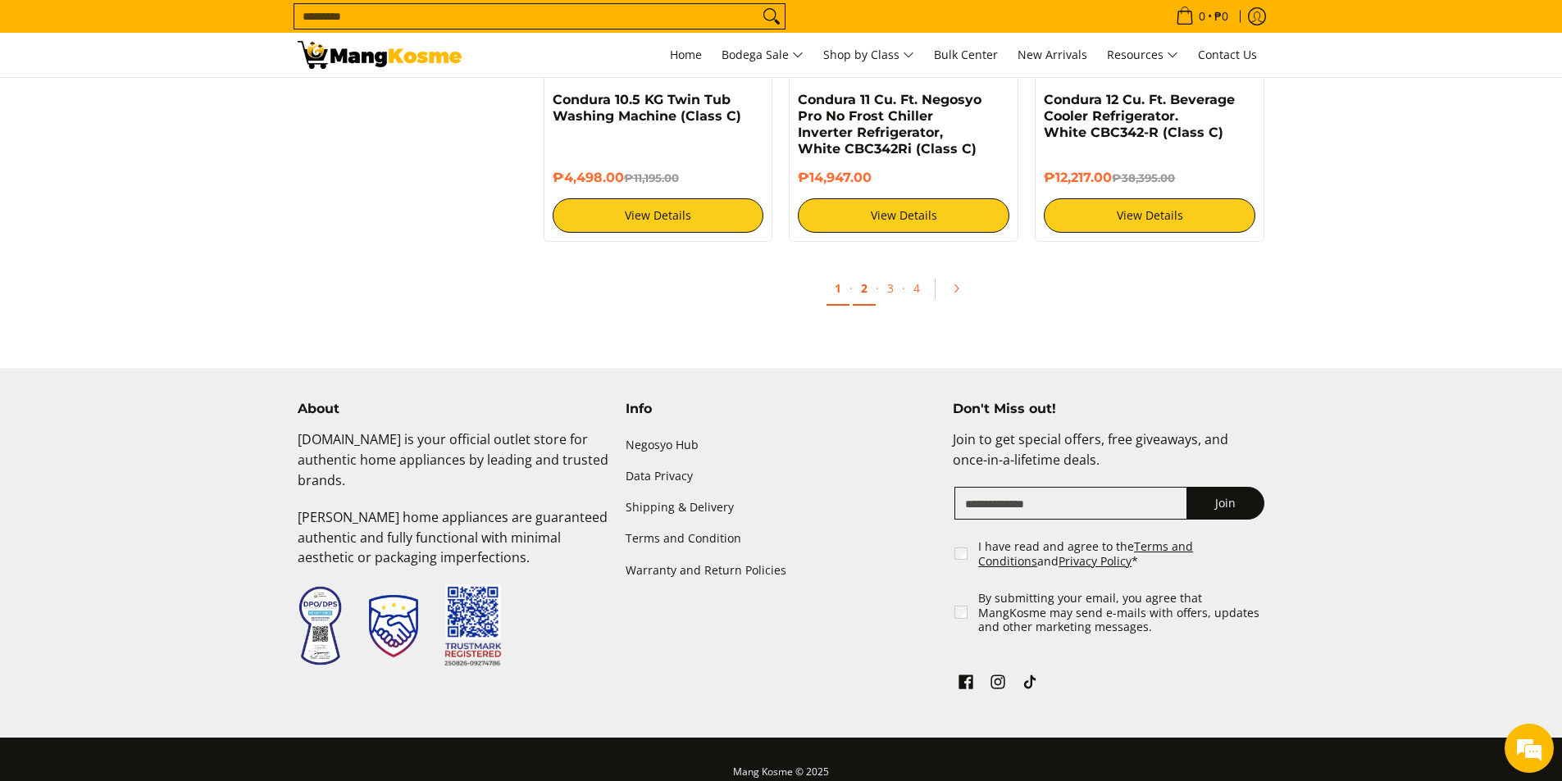
click at [862, 272] on link "2" at bounding box center [864, 289] width 23 height 34
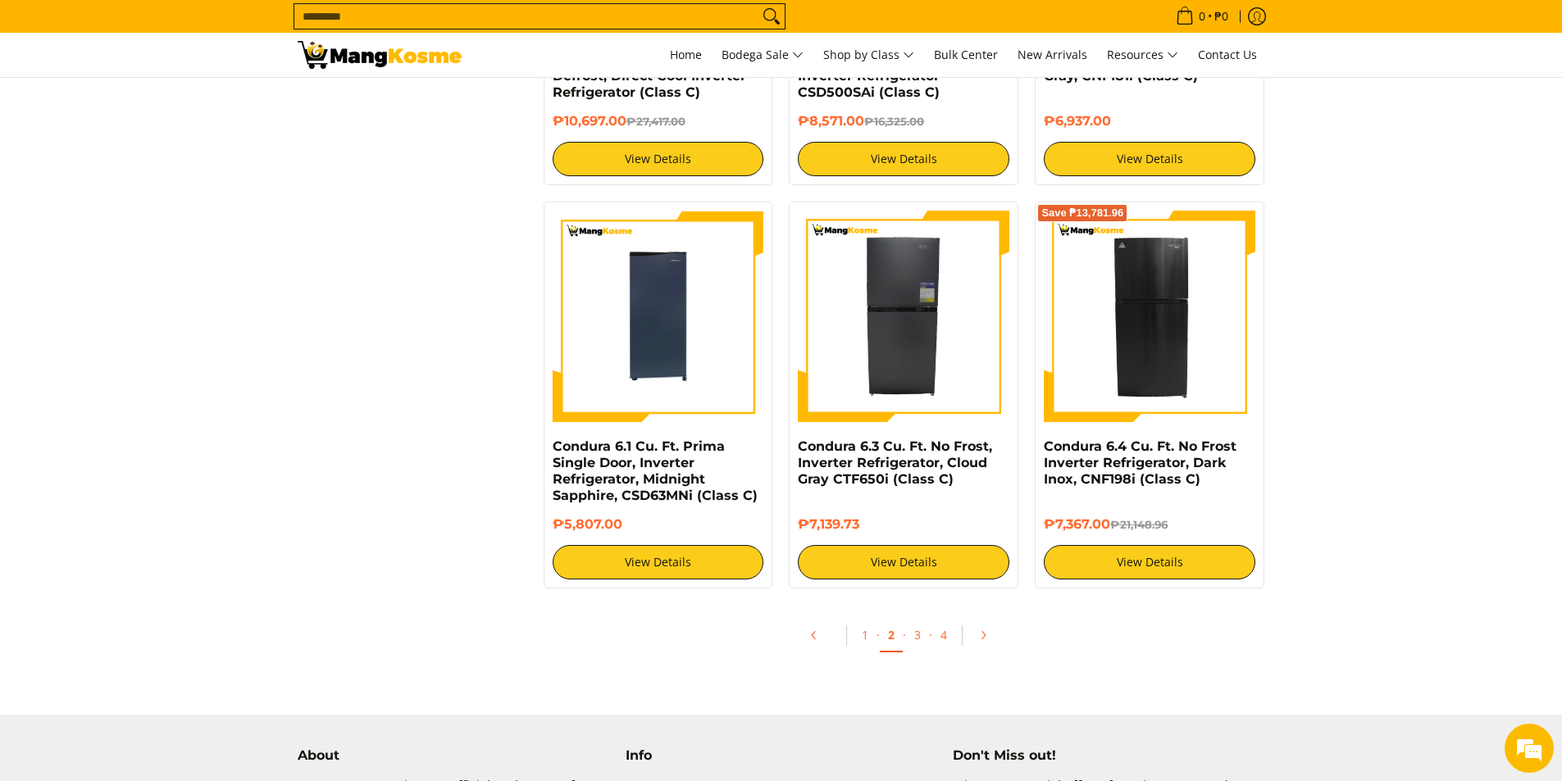
scroll to position [3280, 0]
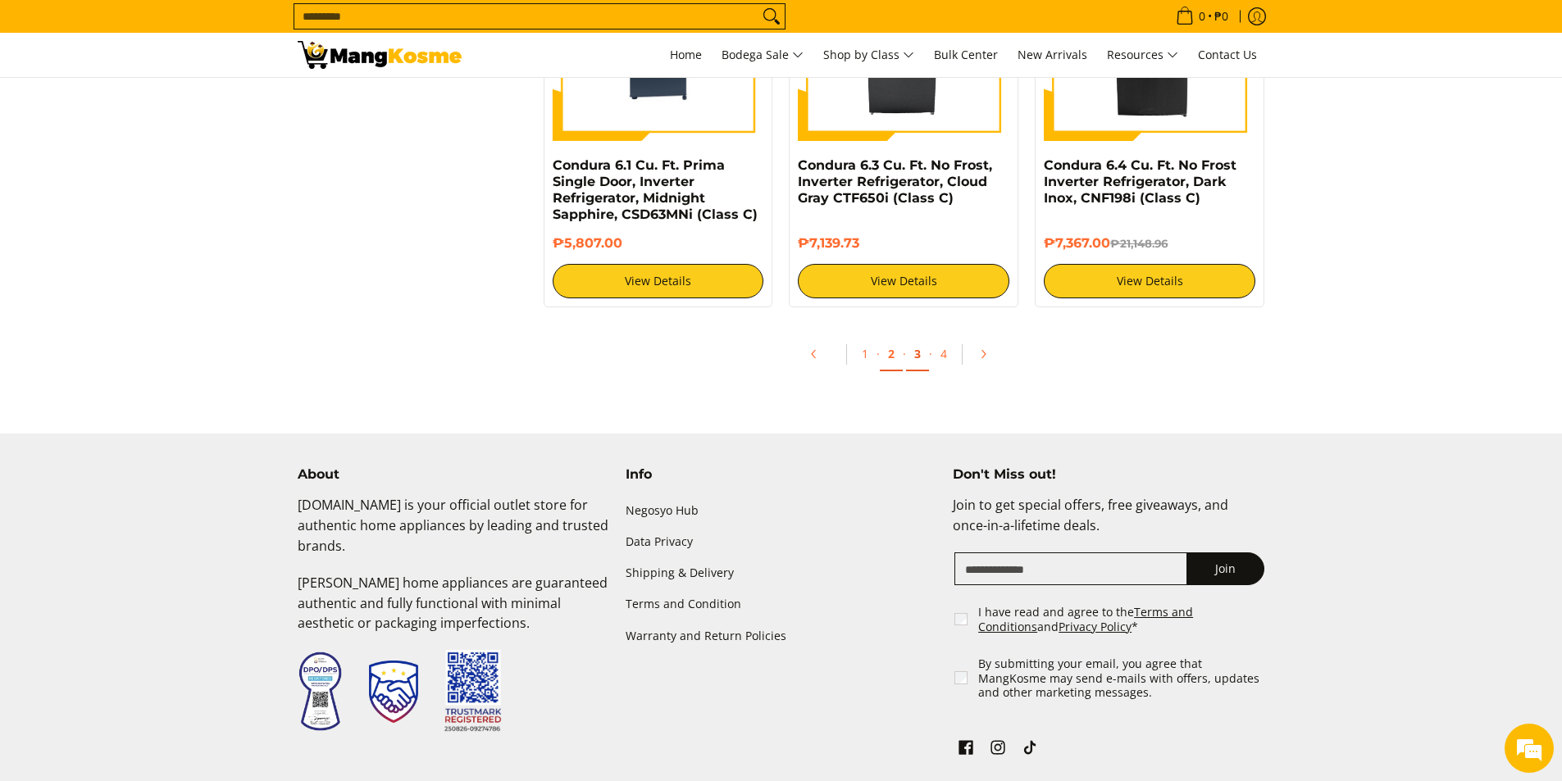
click at [922, 342] on link "3" at bounding box center [917, 355] width 23 height 34
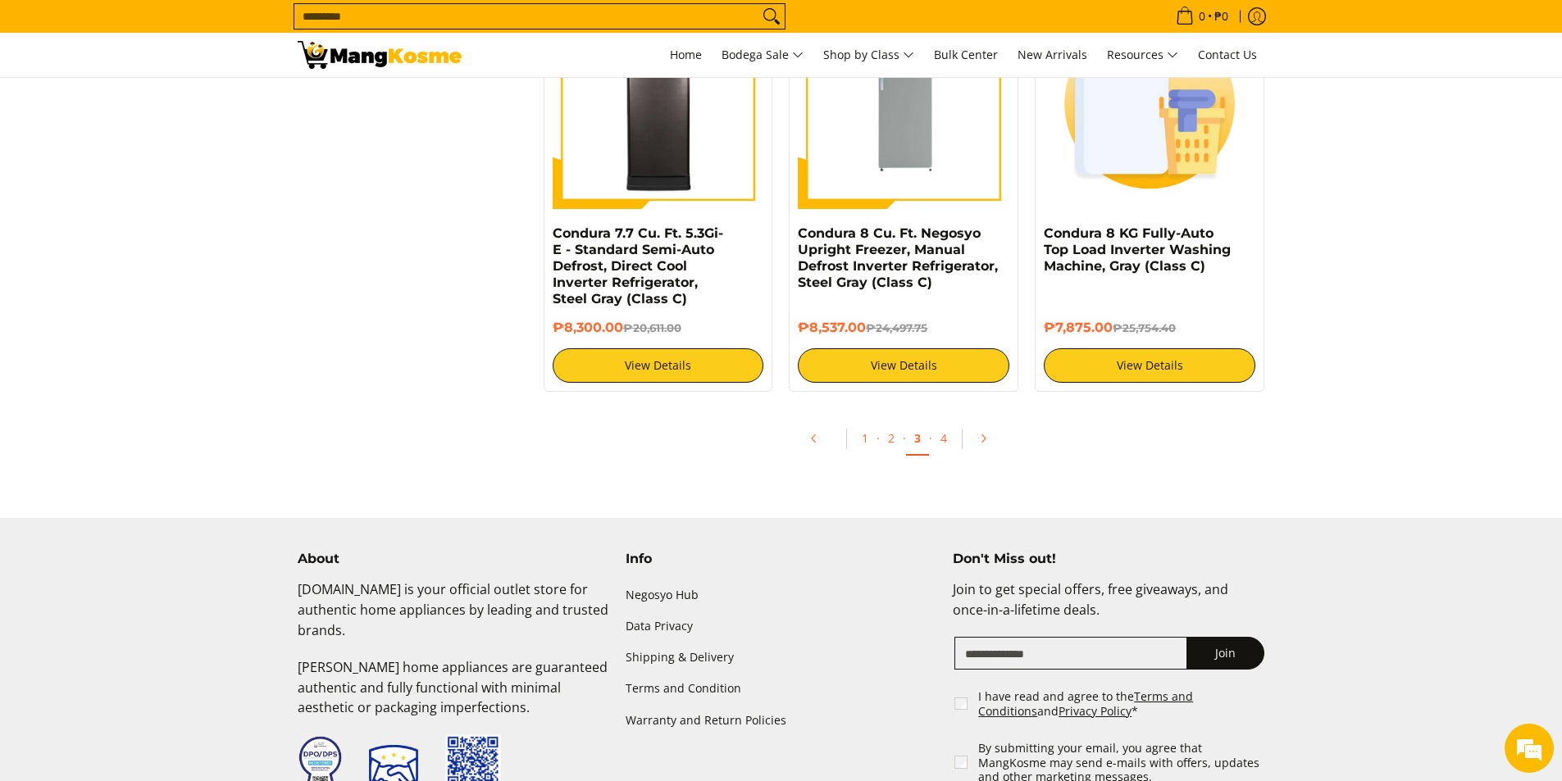
scroll to position [3280, 0]
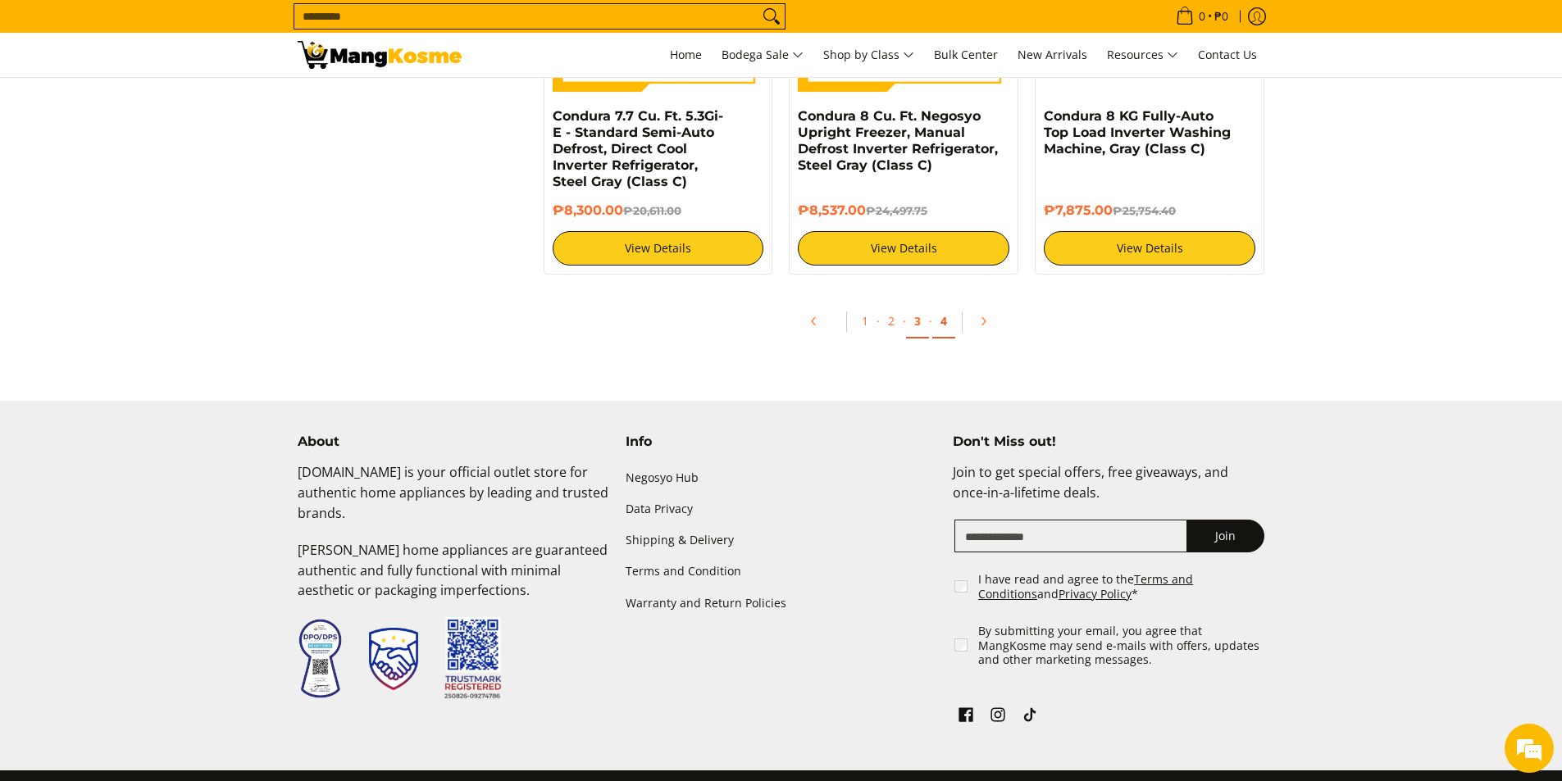
click at [947, 316] on link "4" at bounding box center [943, 322] width 23 height 34
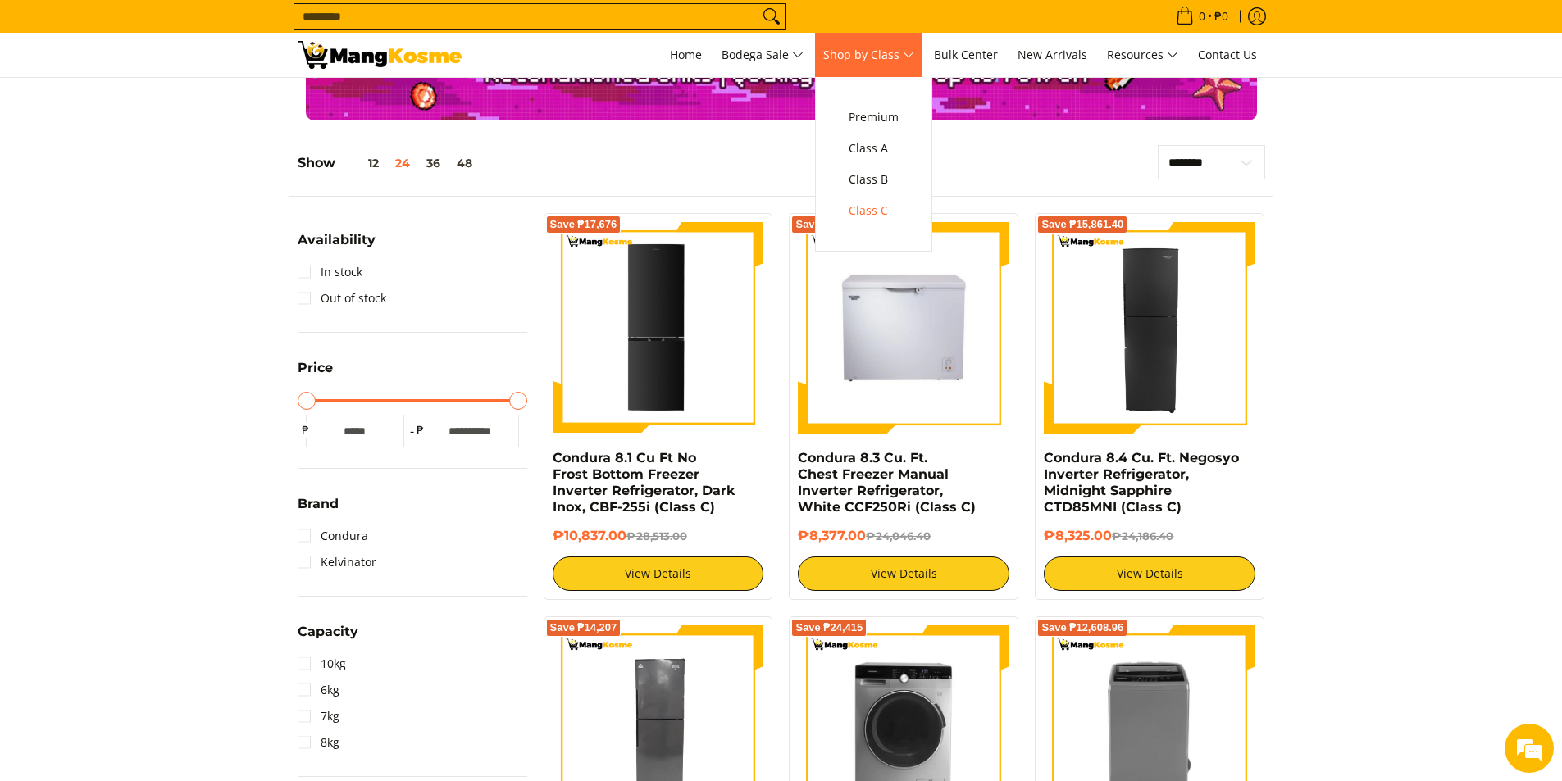
click at [913, 50] on span "Shop by Class" at bounding box center [868, 55] width 91 height 20
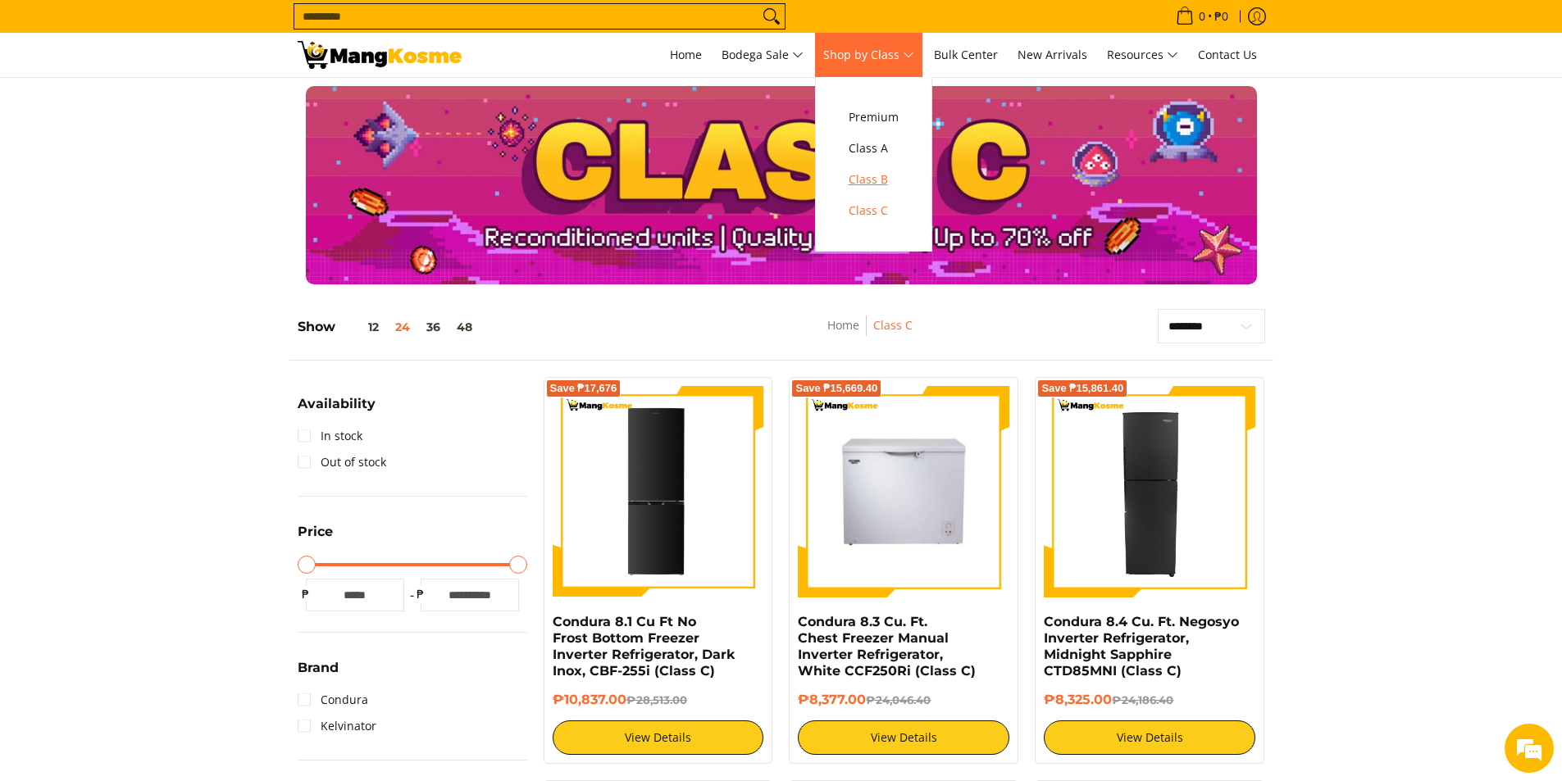
click at [881, 178] on span "Class B" at bounding box center [874, 180] width 50 height 20
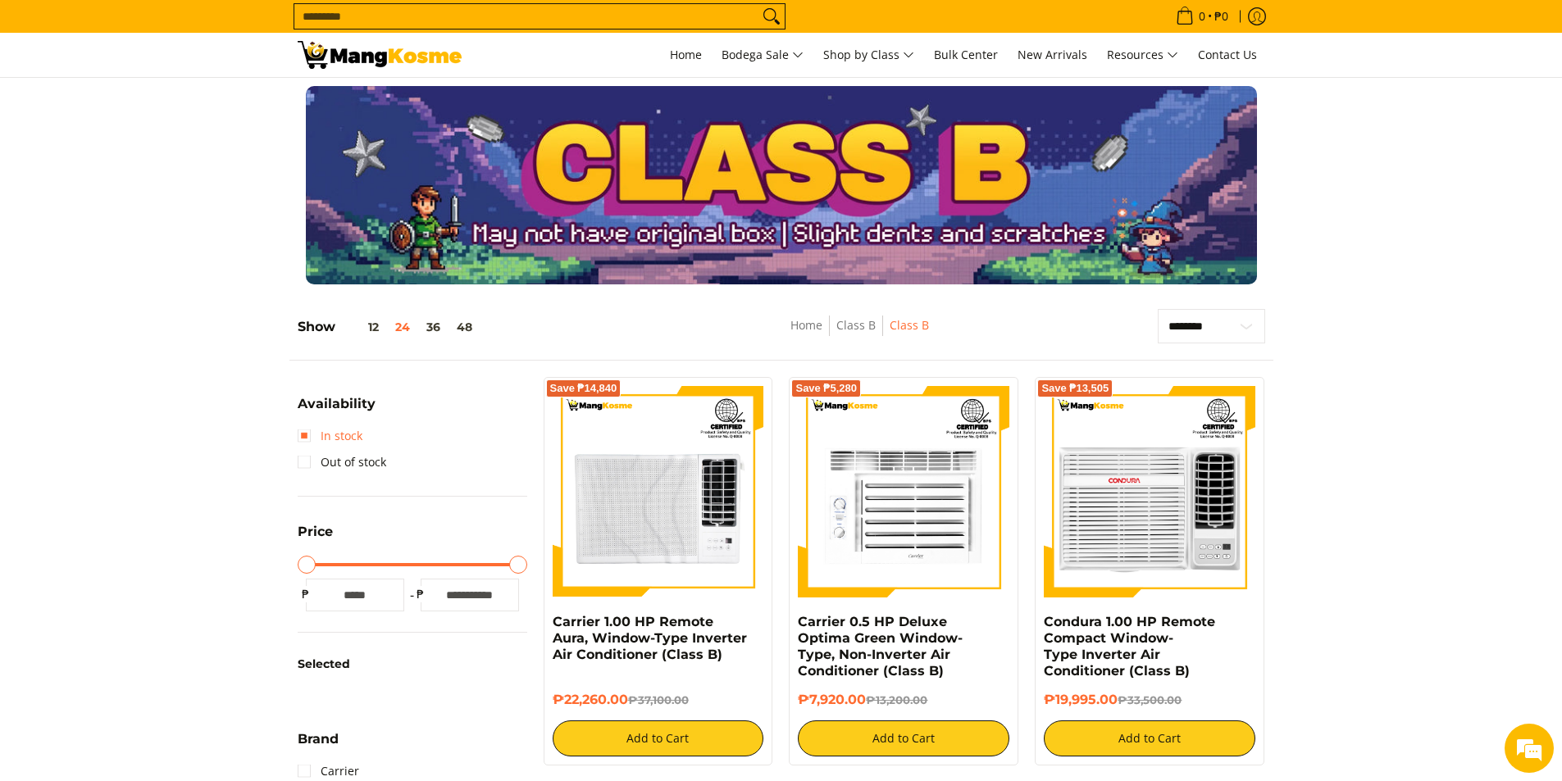
click at [321, 438] on link "In stock" at bounding box center [330, 436] width 65 height 26
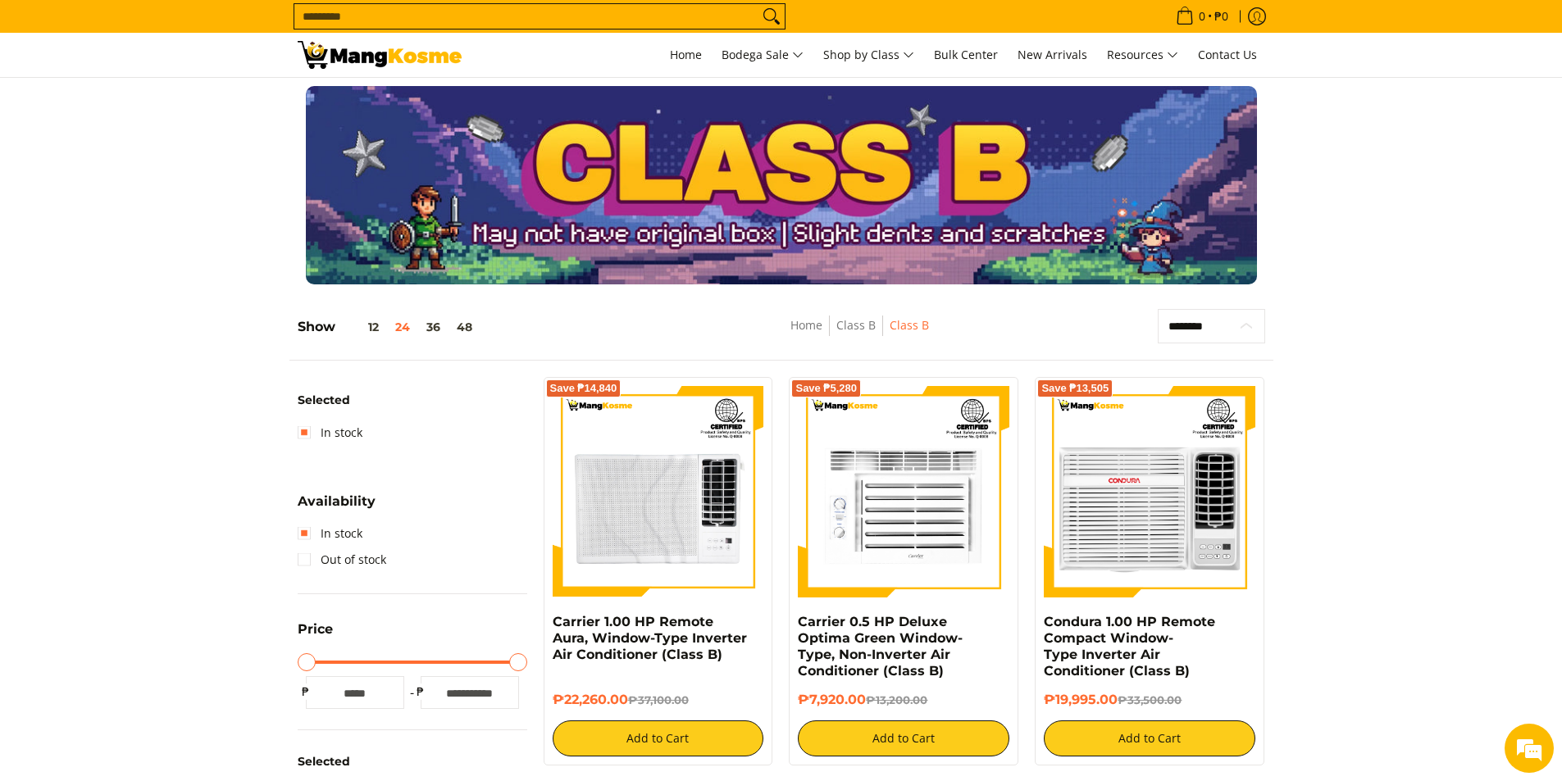
click at [1239, 326] on select "**********" at bounding box center [1211, 326] width 107 height 34
click at [1062, 333] on div "**********" at bounding box center [781, 335] width 984 height 52
click at [693, 68] on link "Home" at bounding box center [686, 55] width 48 height 44
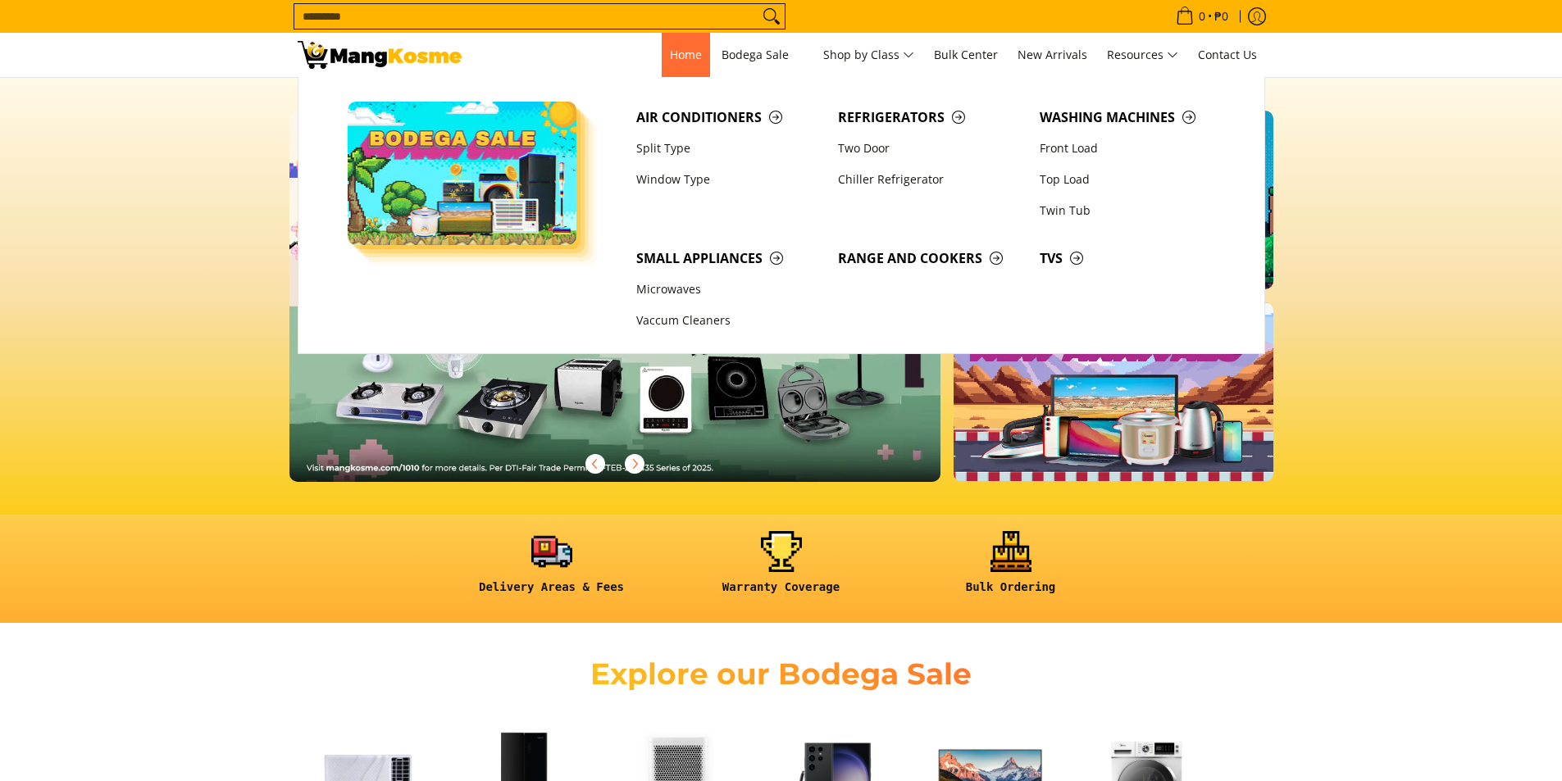
click at [694, 48] on span "Home" at bounding box center [686, 55] width 32 height 16
click at [1073, 256] on span "TVs" at bounding box center [1132, 258] width 185 height 20
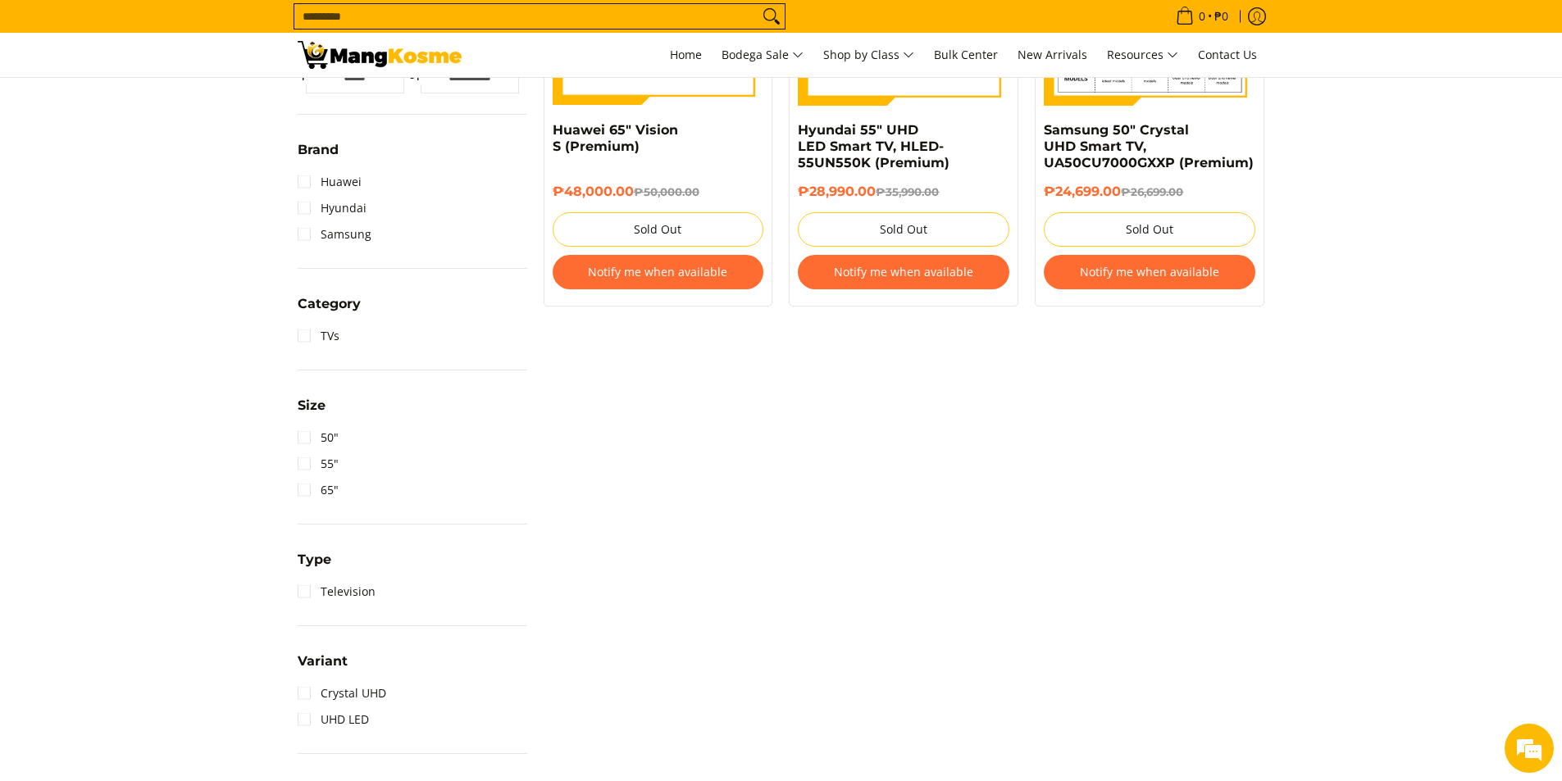
scroll to position [410, 0]
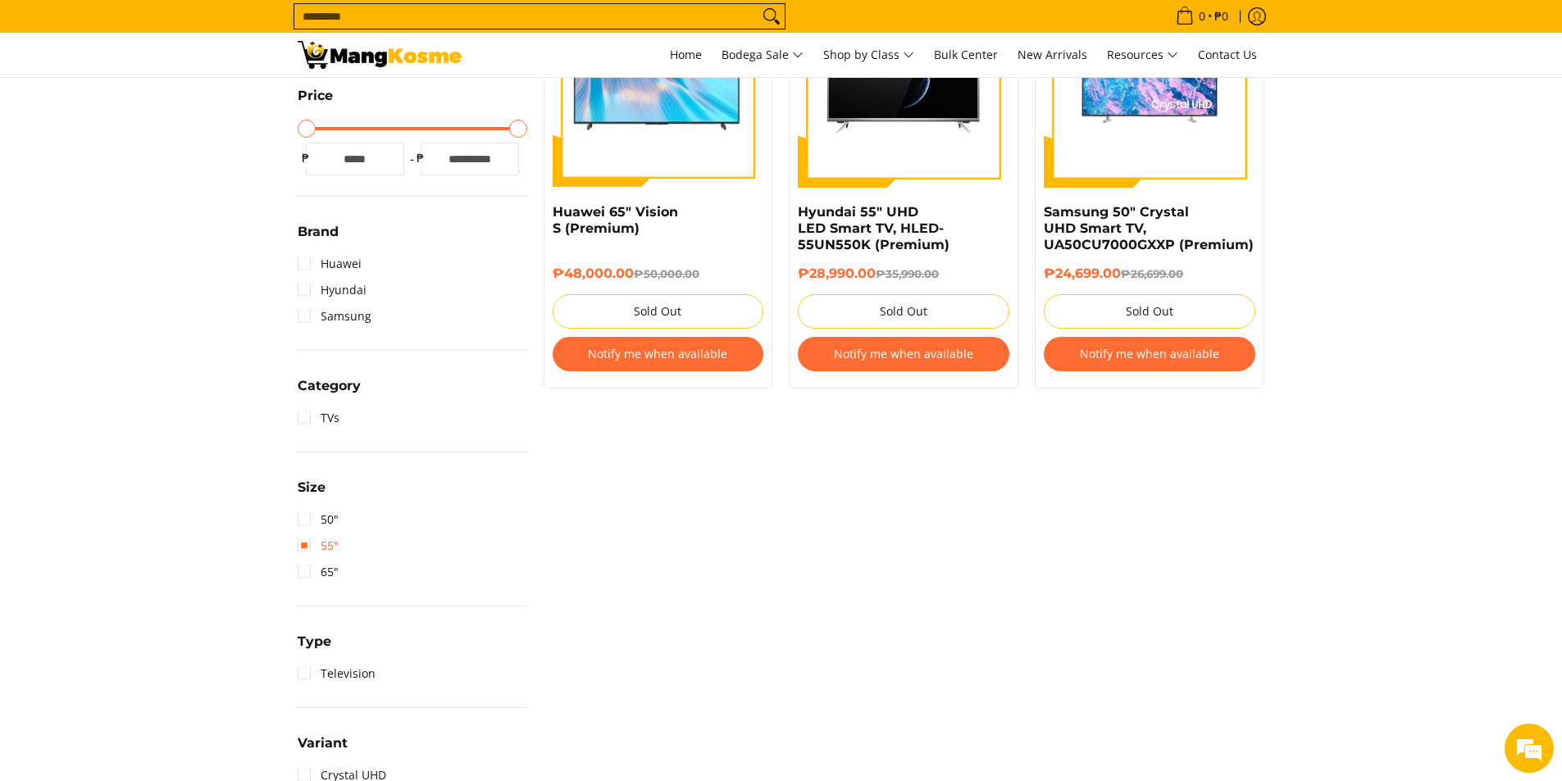
click at [308, 540] on link "55"" at bounding box center [318, 546] width 41 height 26
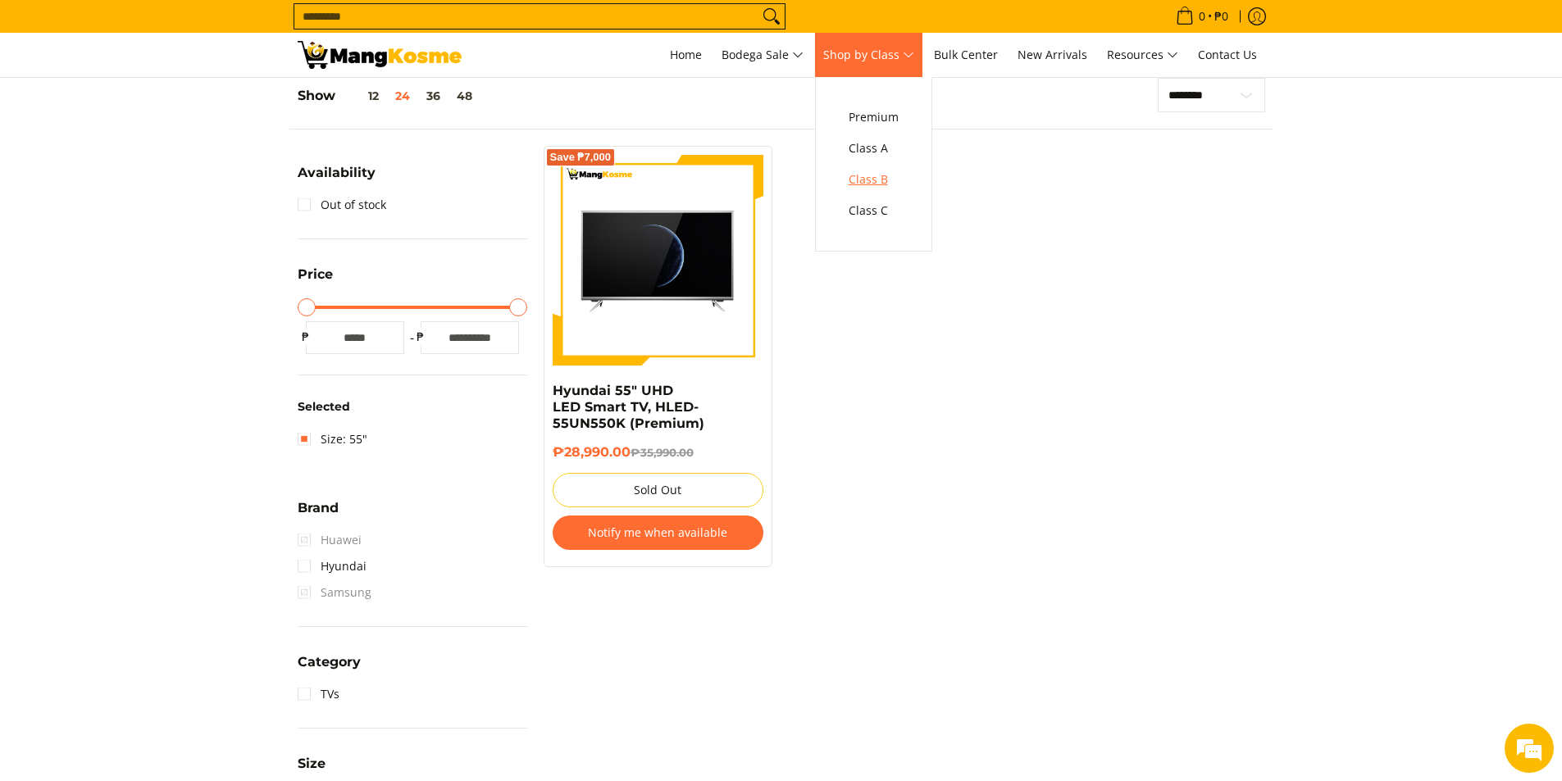
click at [869, 179] on span "Class B" at bounding box center [874, 180] width 50 height 20
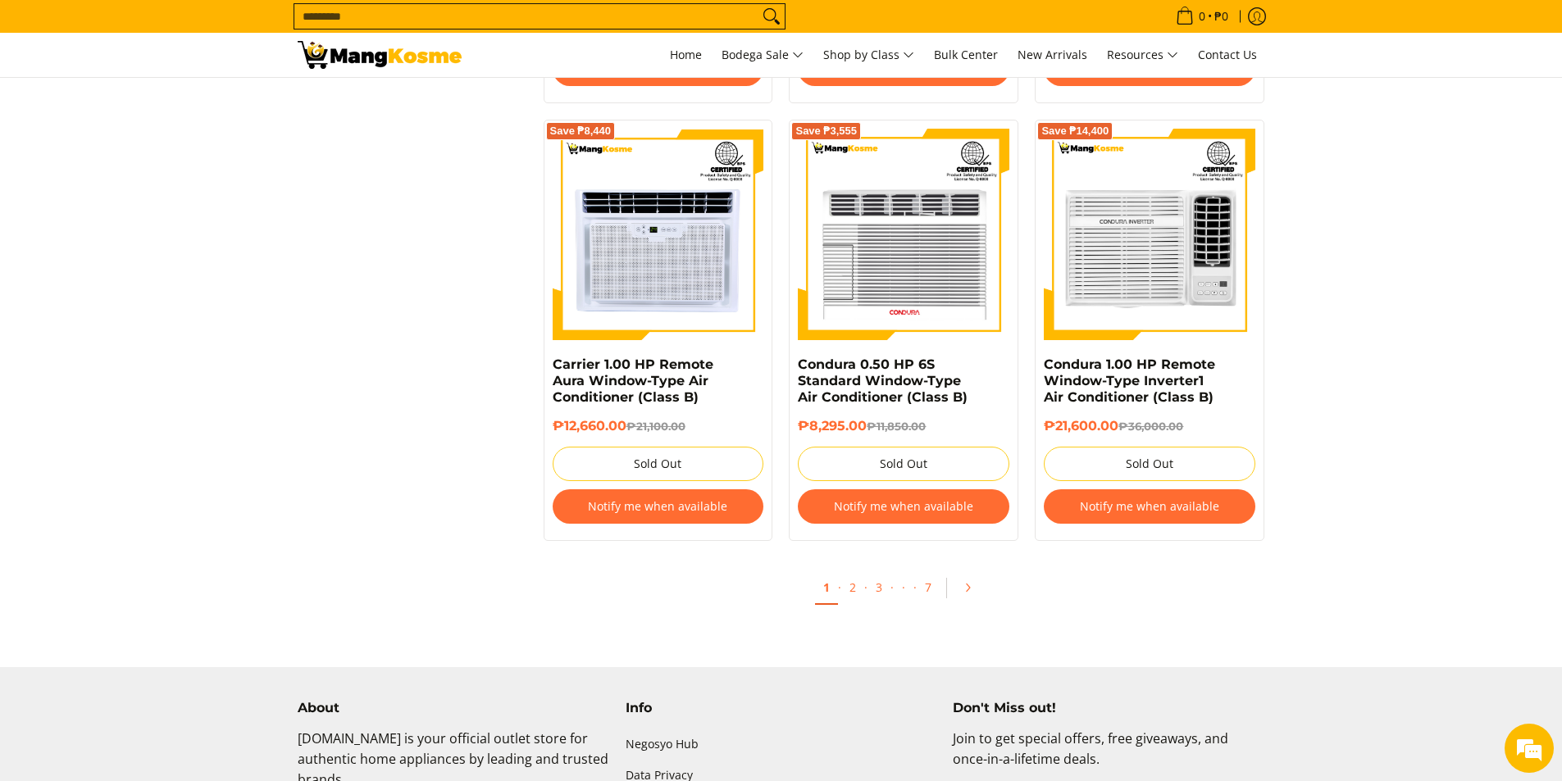
scroll to position [3487, 0]
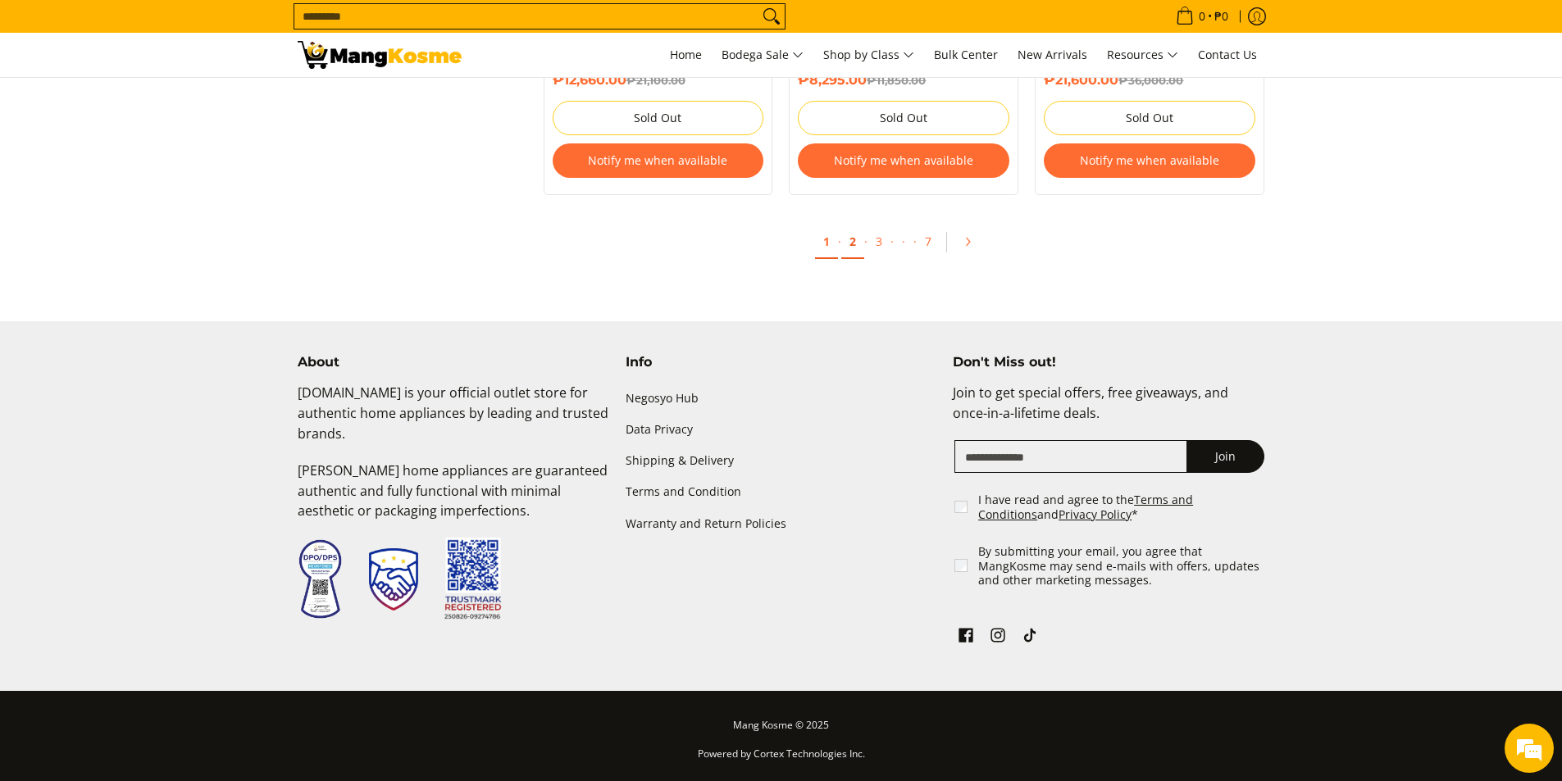
click at [849, 246] on link "2" at bounding box center [852, 242] width 23 height 34
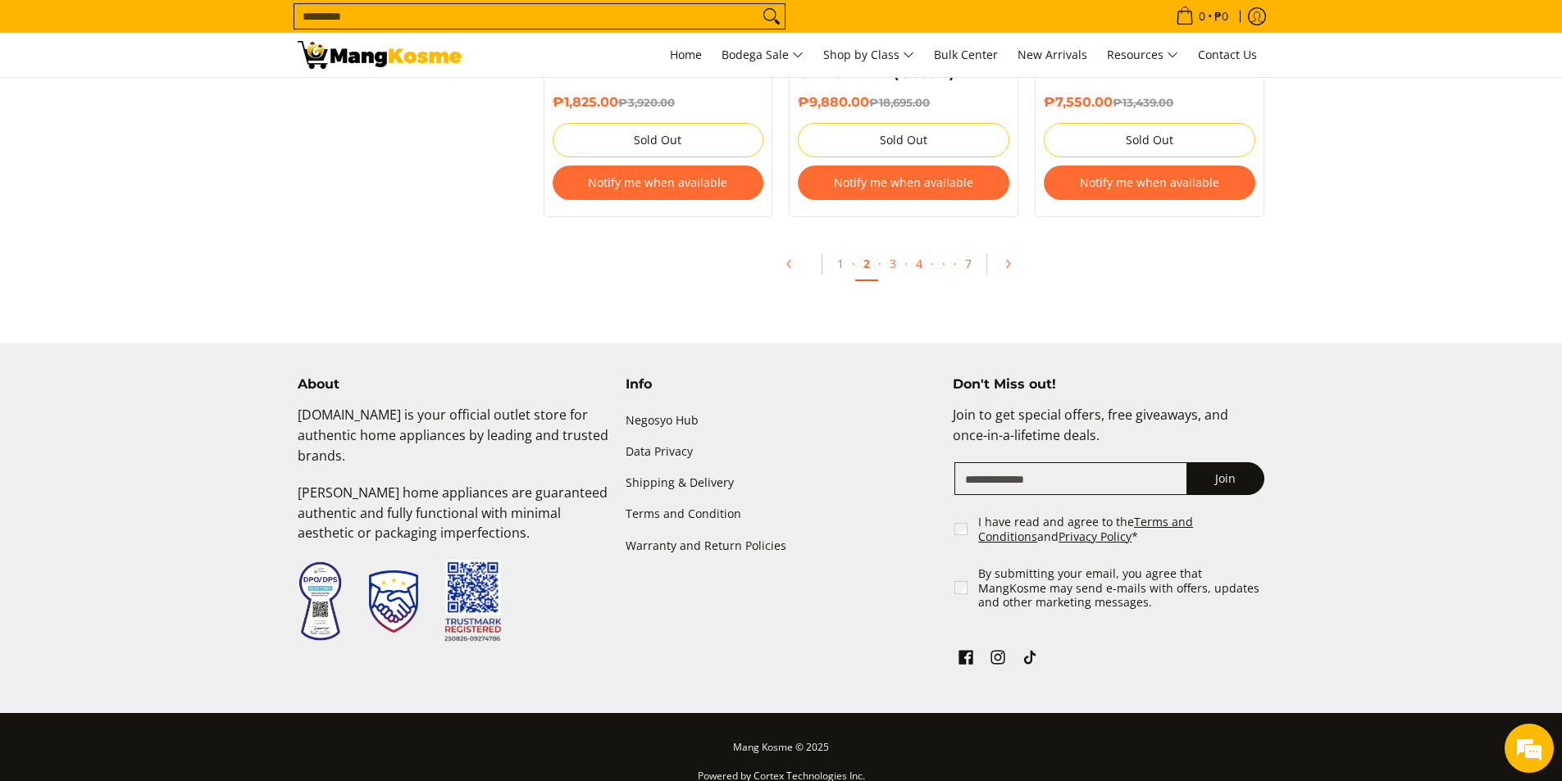
scroll to position [3668, 0]
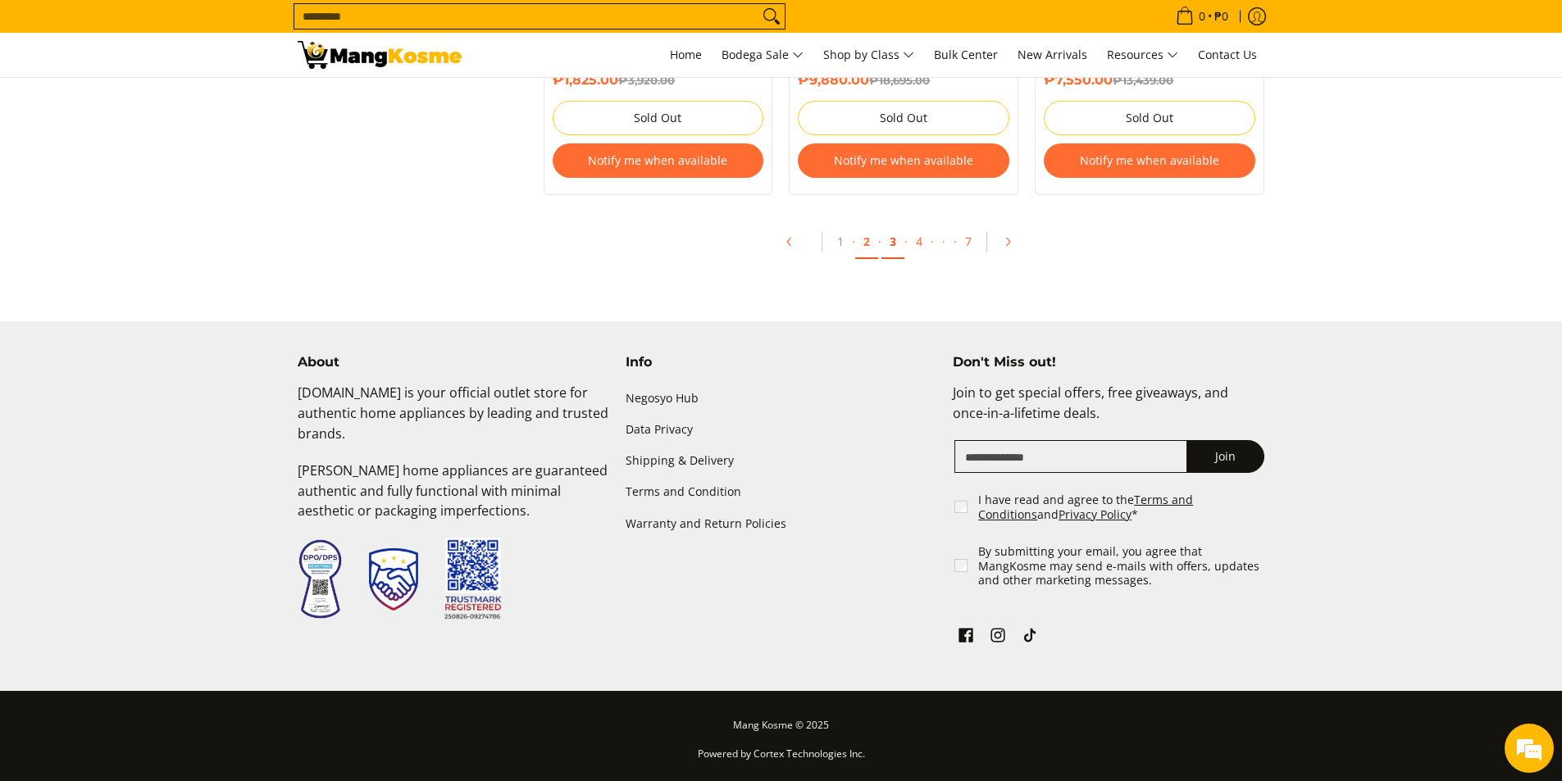
click at [894, 244] on link "3" at bounding box center [892, 242] width 23 height 34
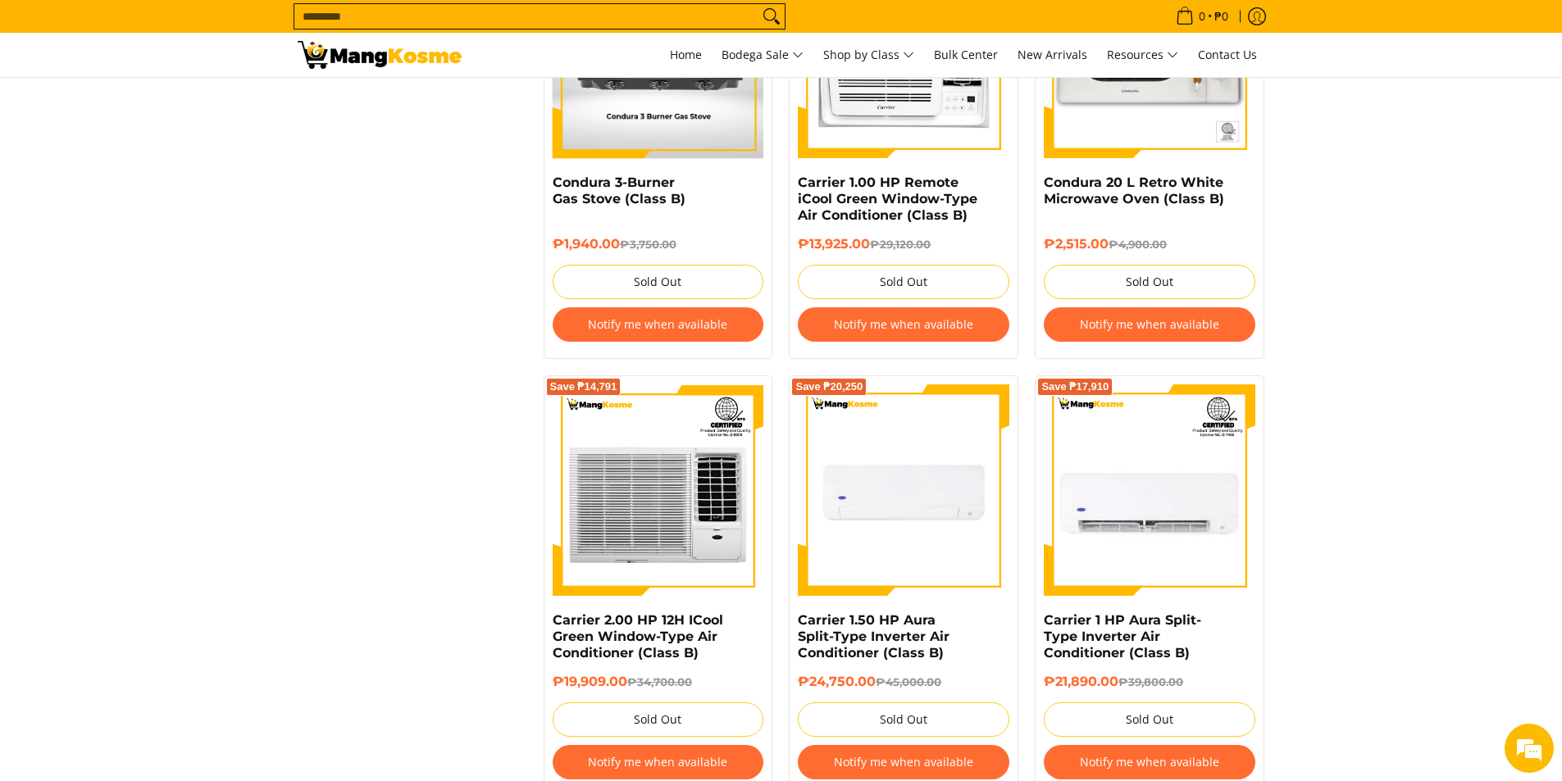
scroll to position [3362, 0]
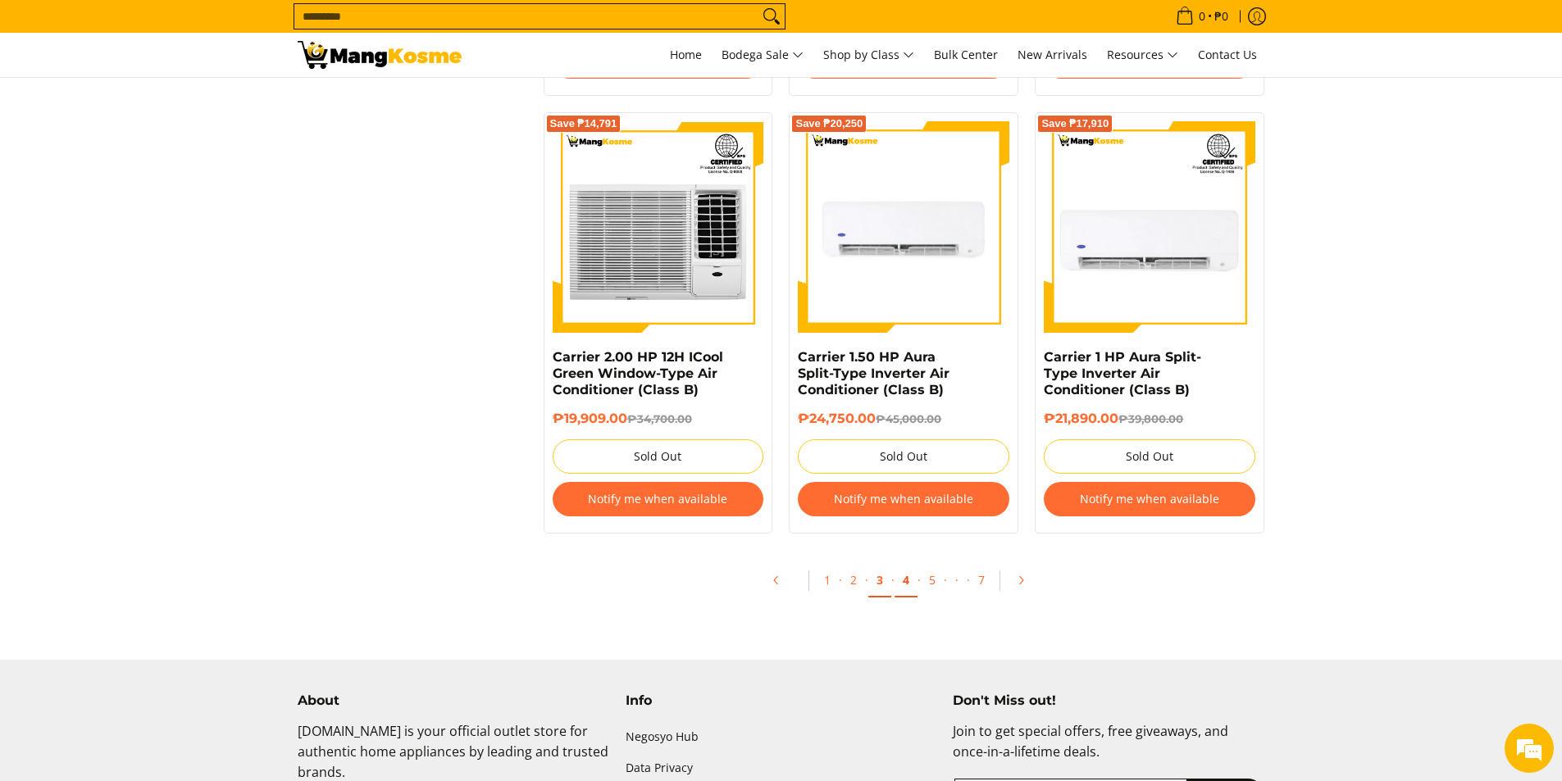
click at [903, 572] on link "4" at bounding box center [906, 581] width 23 height 34
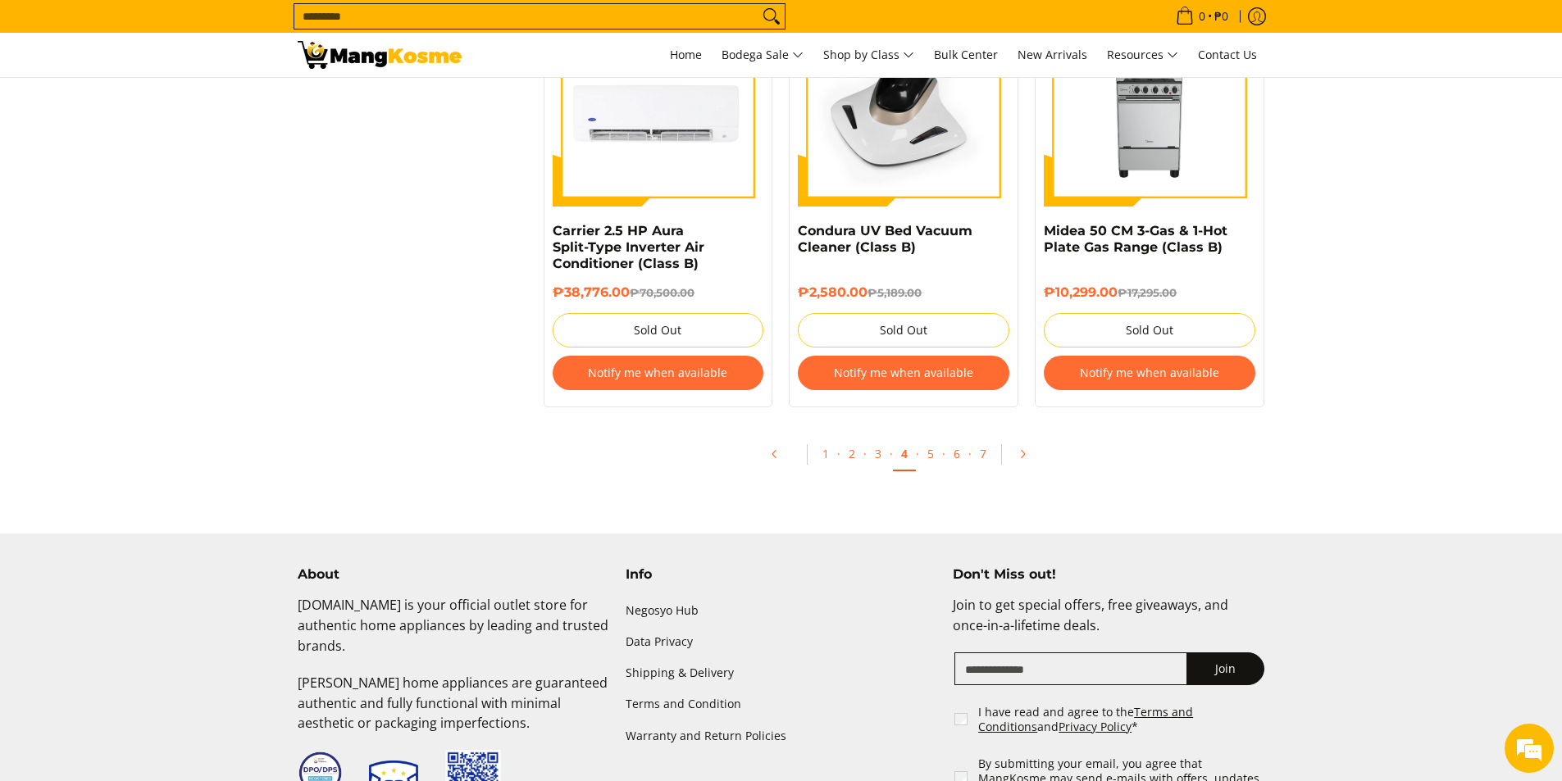
scroll to position [3608, 0]
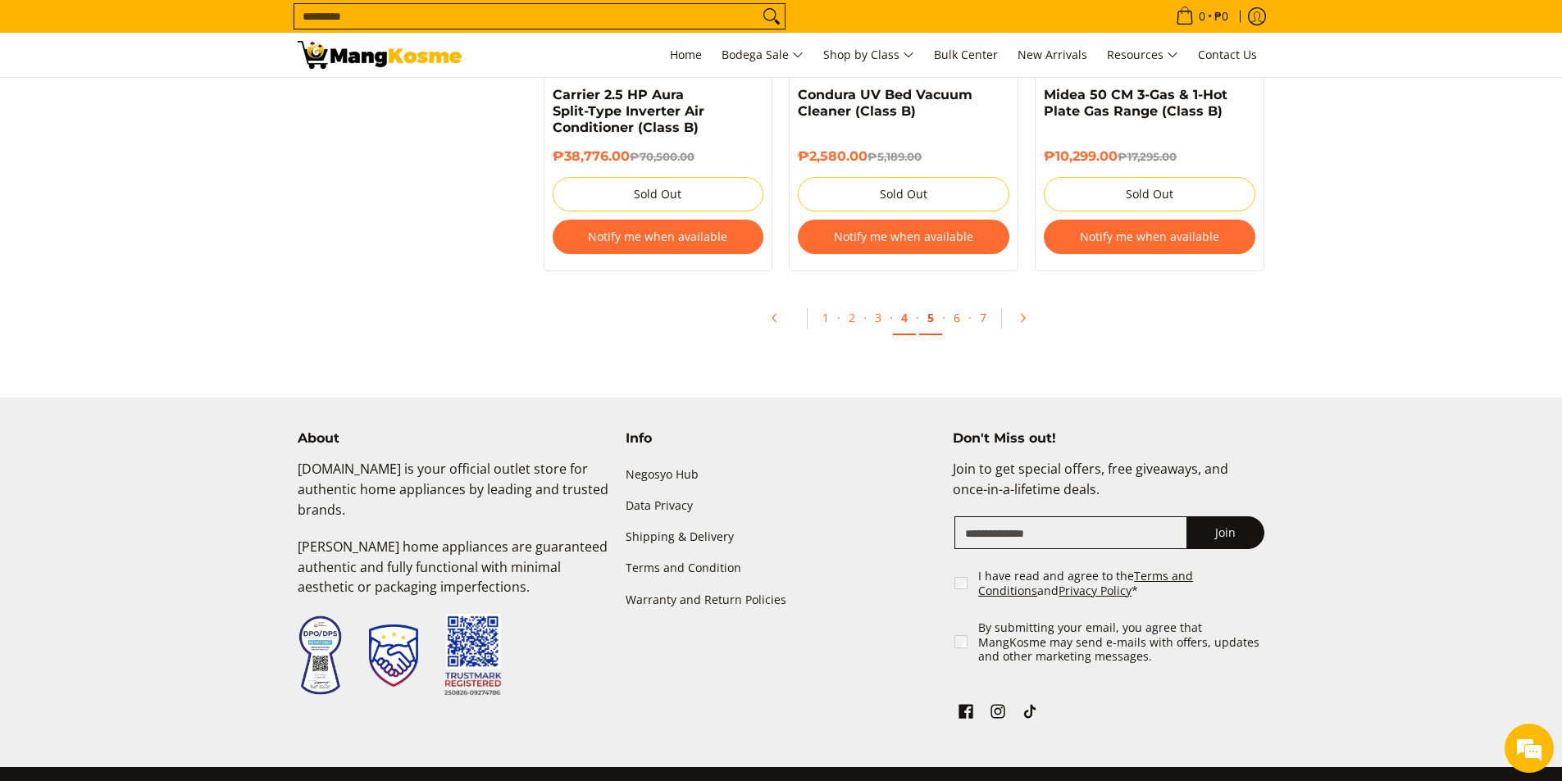
click at [933, 321] on link "5" at bounding box center [930, 319] width 23 height 34
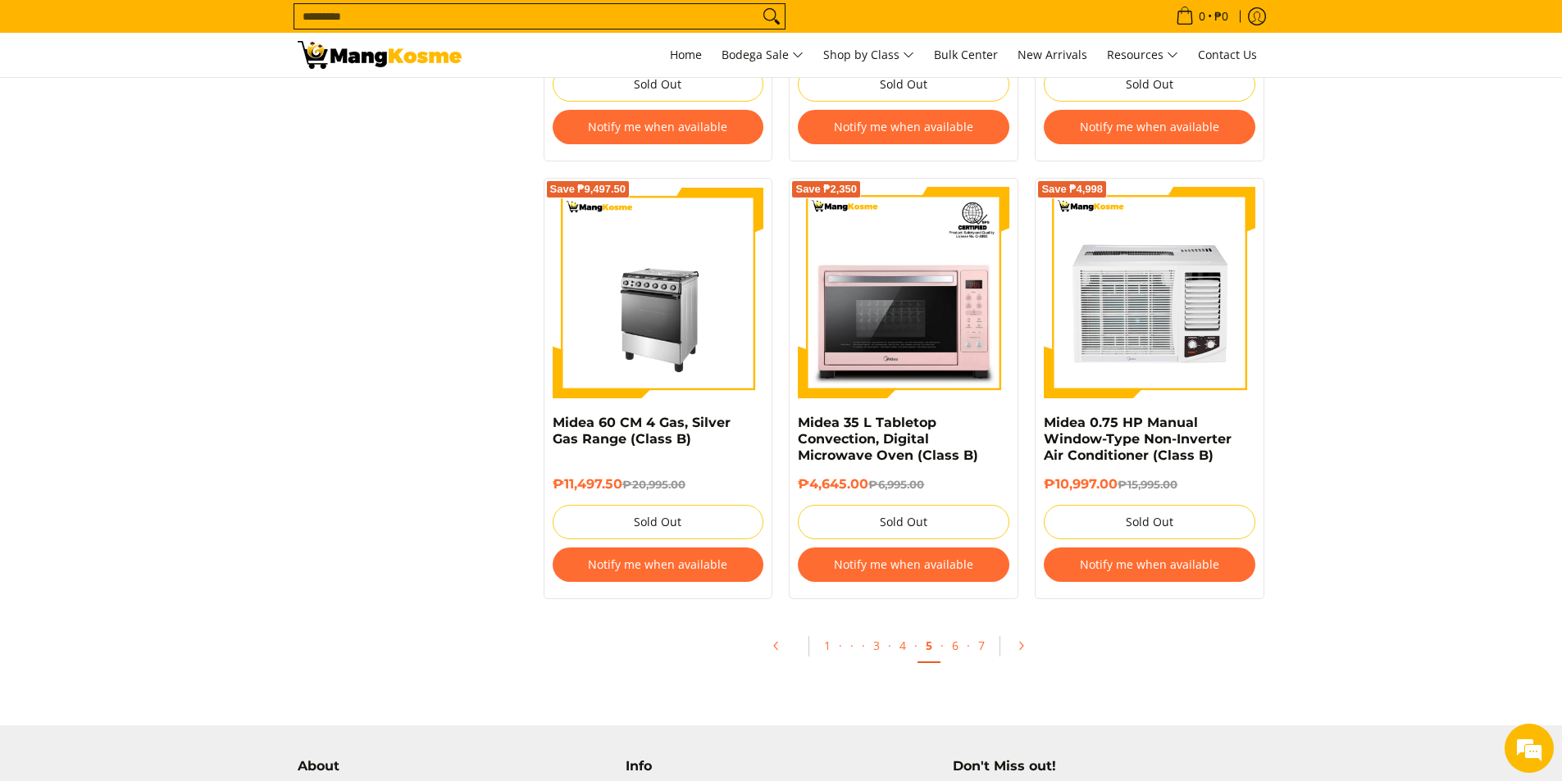
scroll to position [3362, 0]
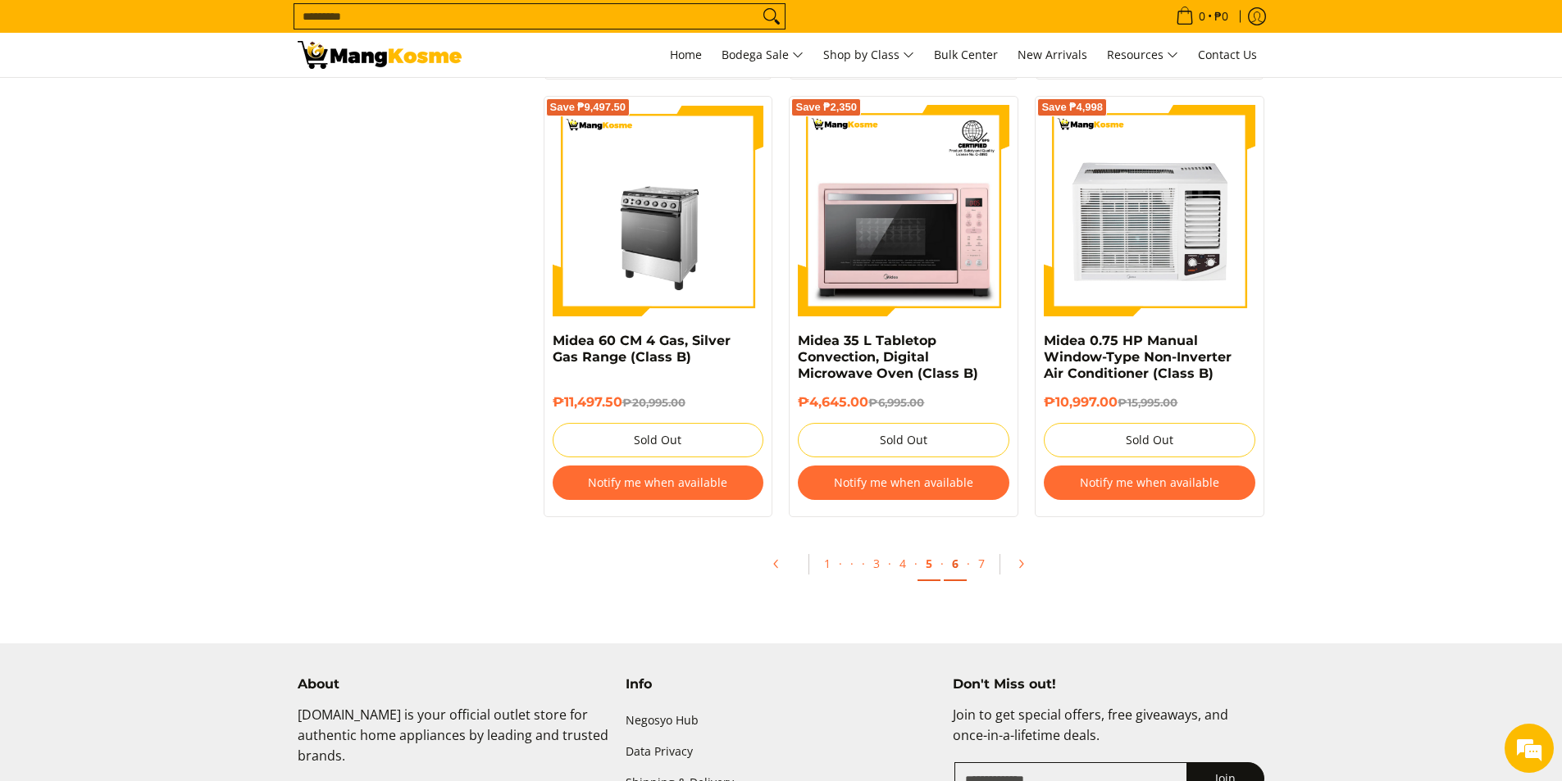
click at [949, 572] on link "6" at bounding box center [955, 565] width 23 height 34
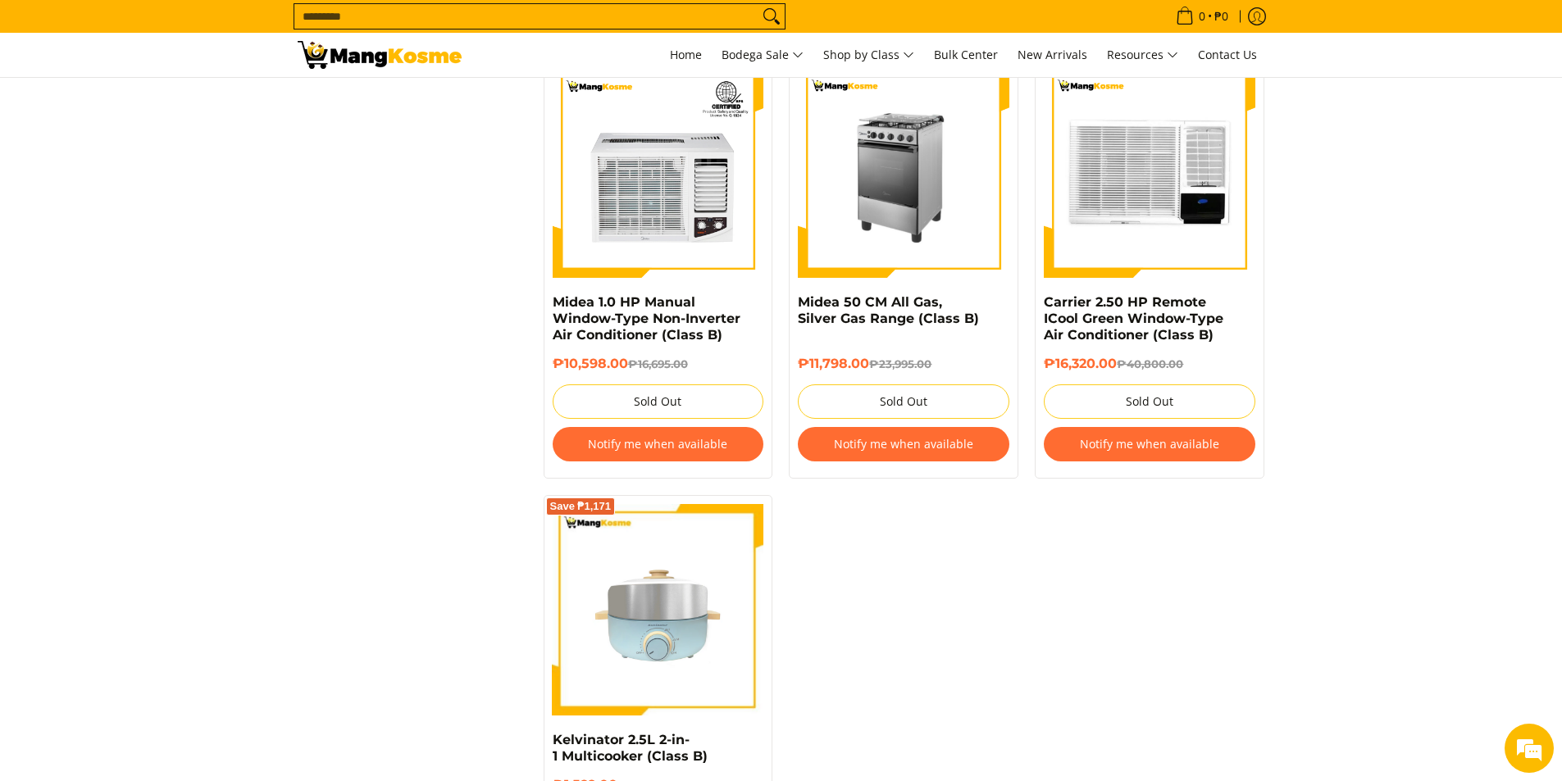
scroll to position [3280, 0]
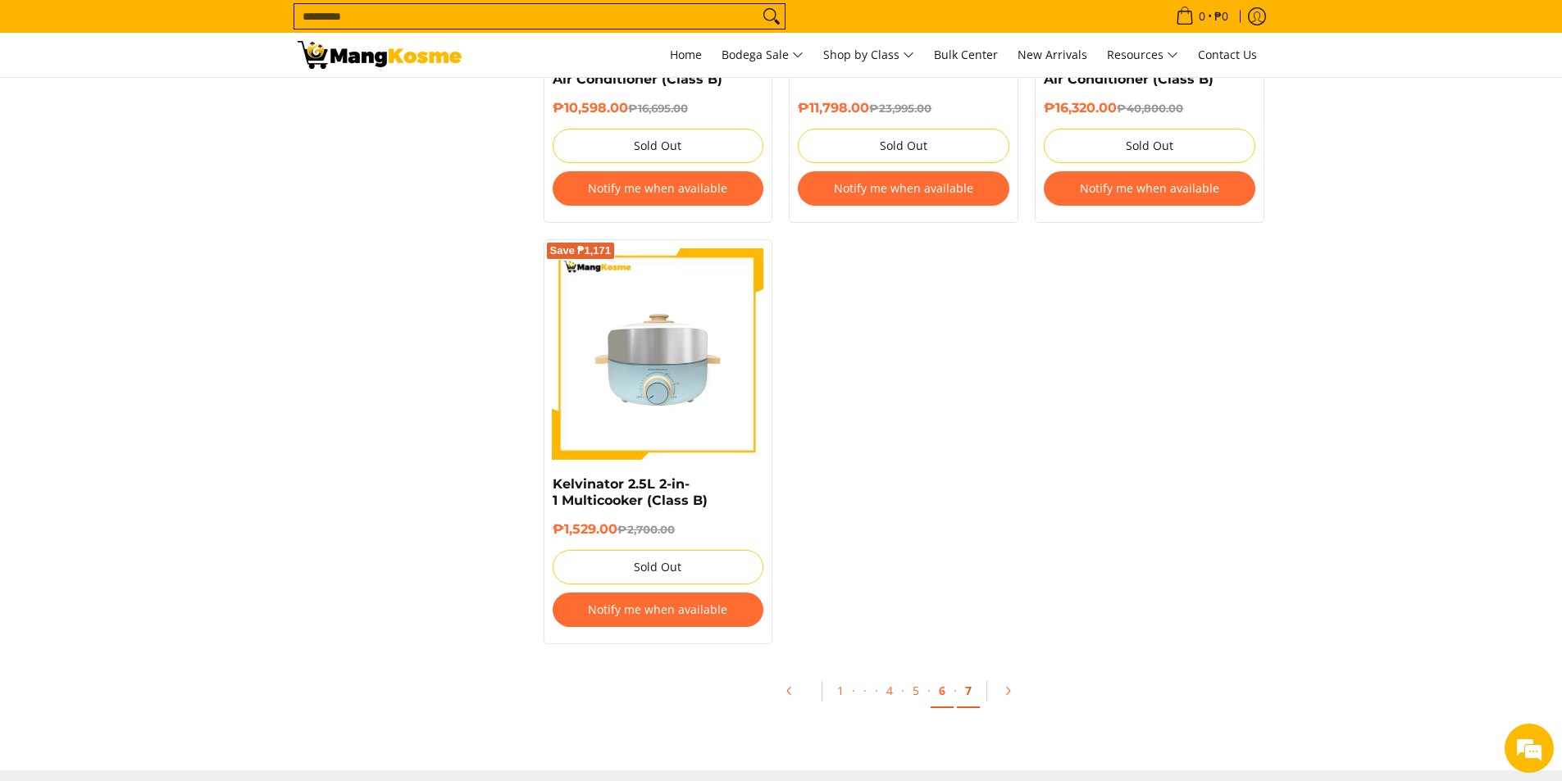
click at [961, 680] on link "7" at bounding box center [968, 692] width 23 height 34
